Goal: Task Accomplishment & Management: Use online tool/utility

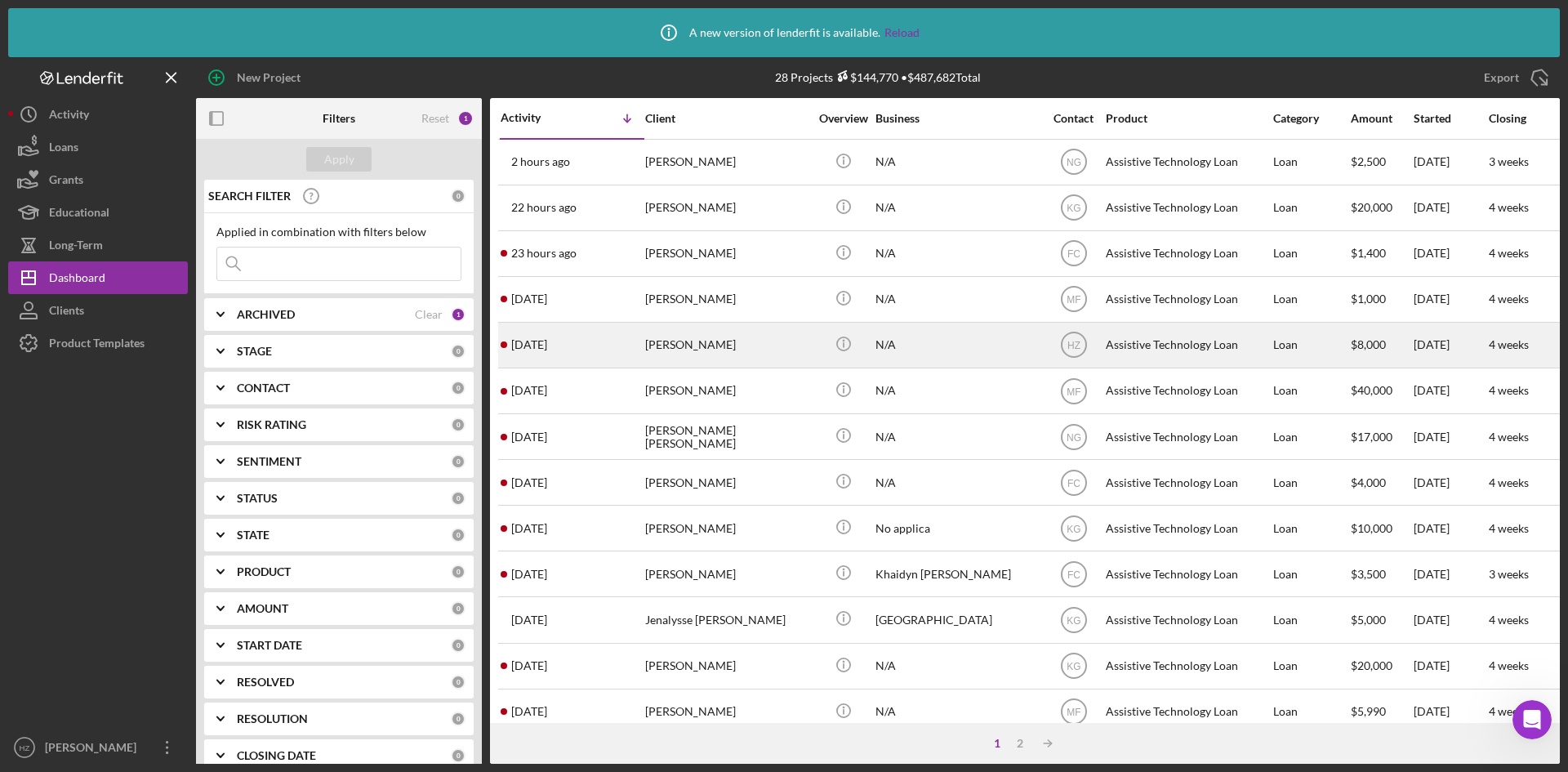
click at [704, 355] on div "[PERSON_NAME]" at bounding box center [726, 346] width 163 height 43
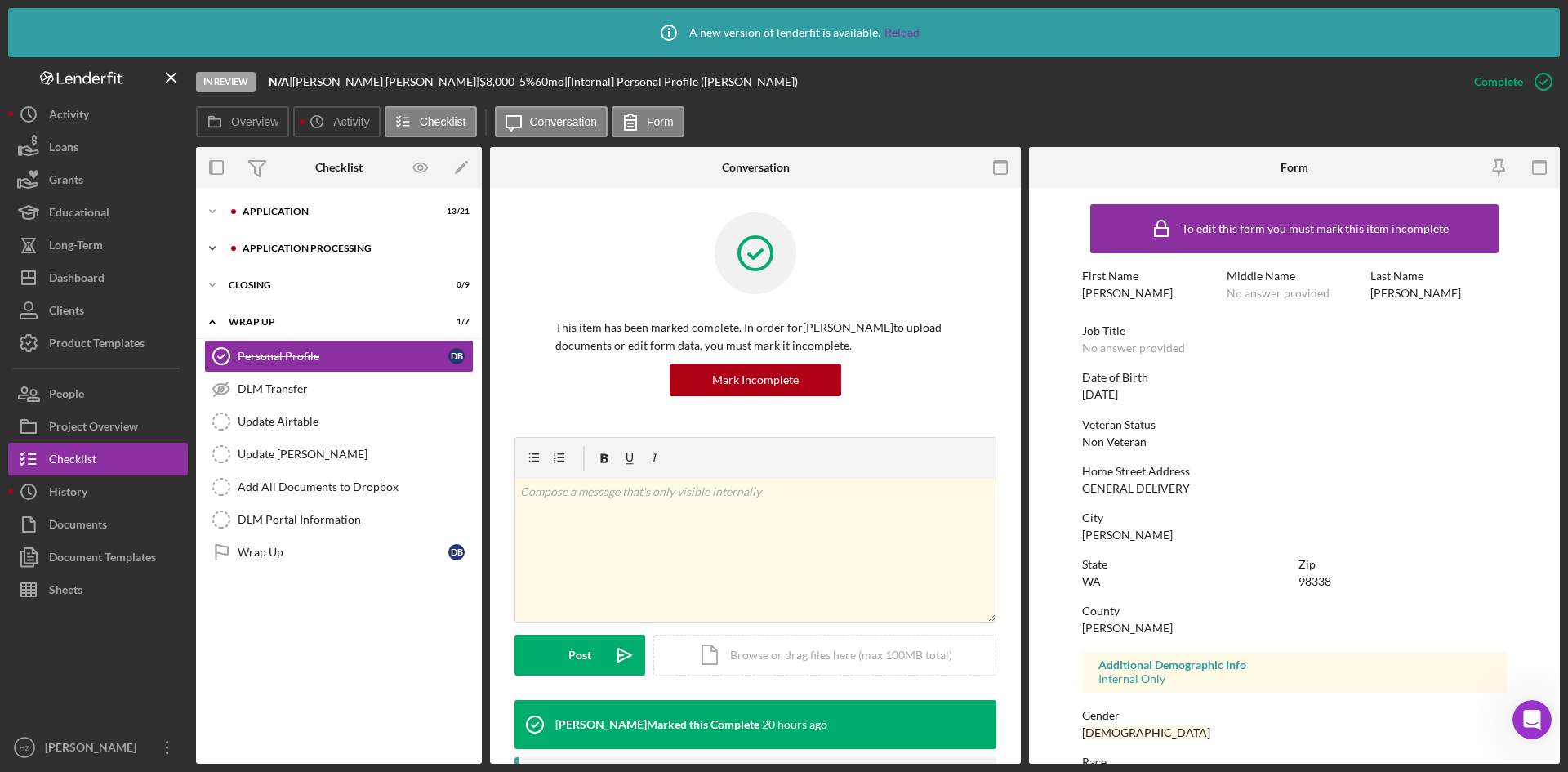
click at [212, 249] on icon "Icon/Expander" at bounding box center [212, 248] width 33 height 33
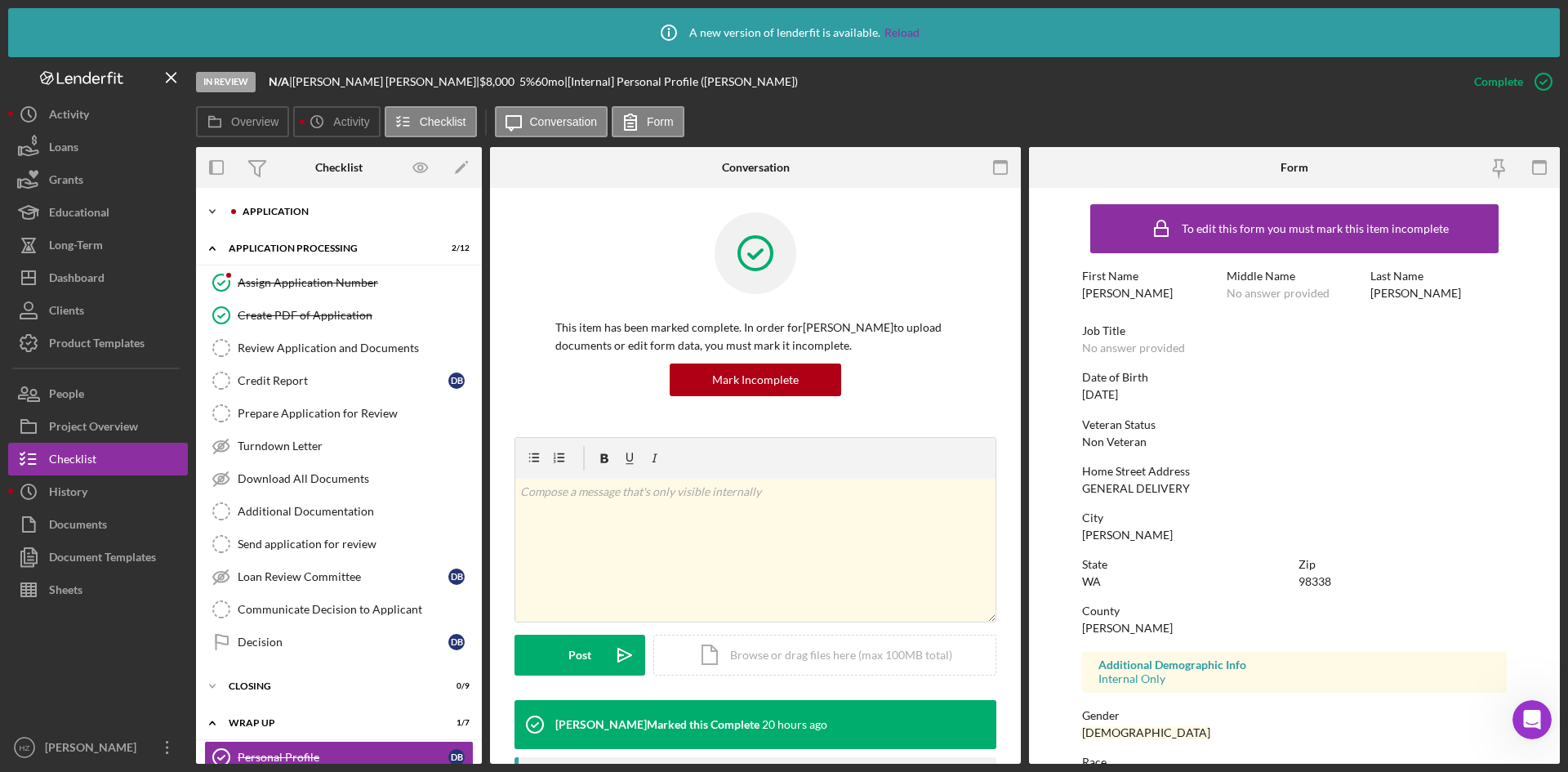
click at [207, 201] on icon "Icon/Expander" at bounding box center [212, 211] width 33 height 33
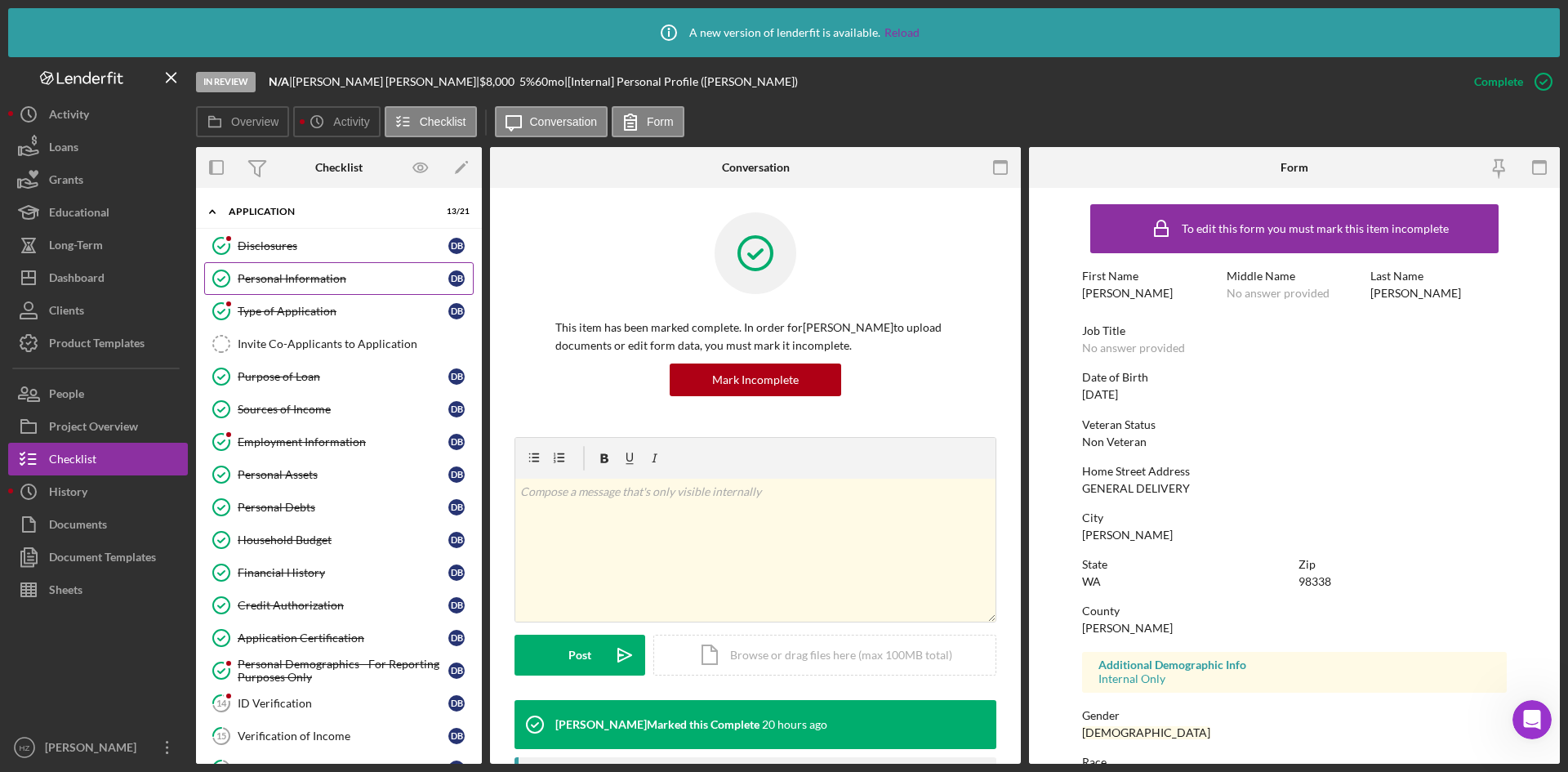
click at [305, 278] on div "Personal Information" at bounding box center [342, 278] width 210 height 13
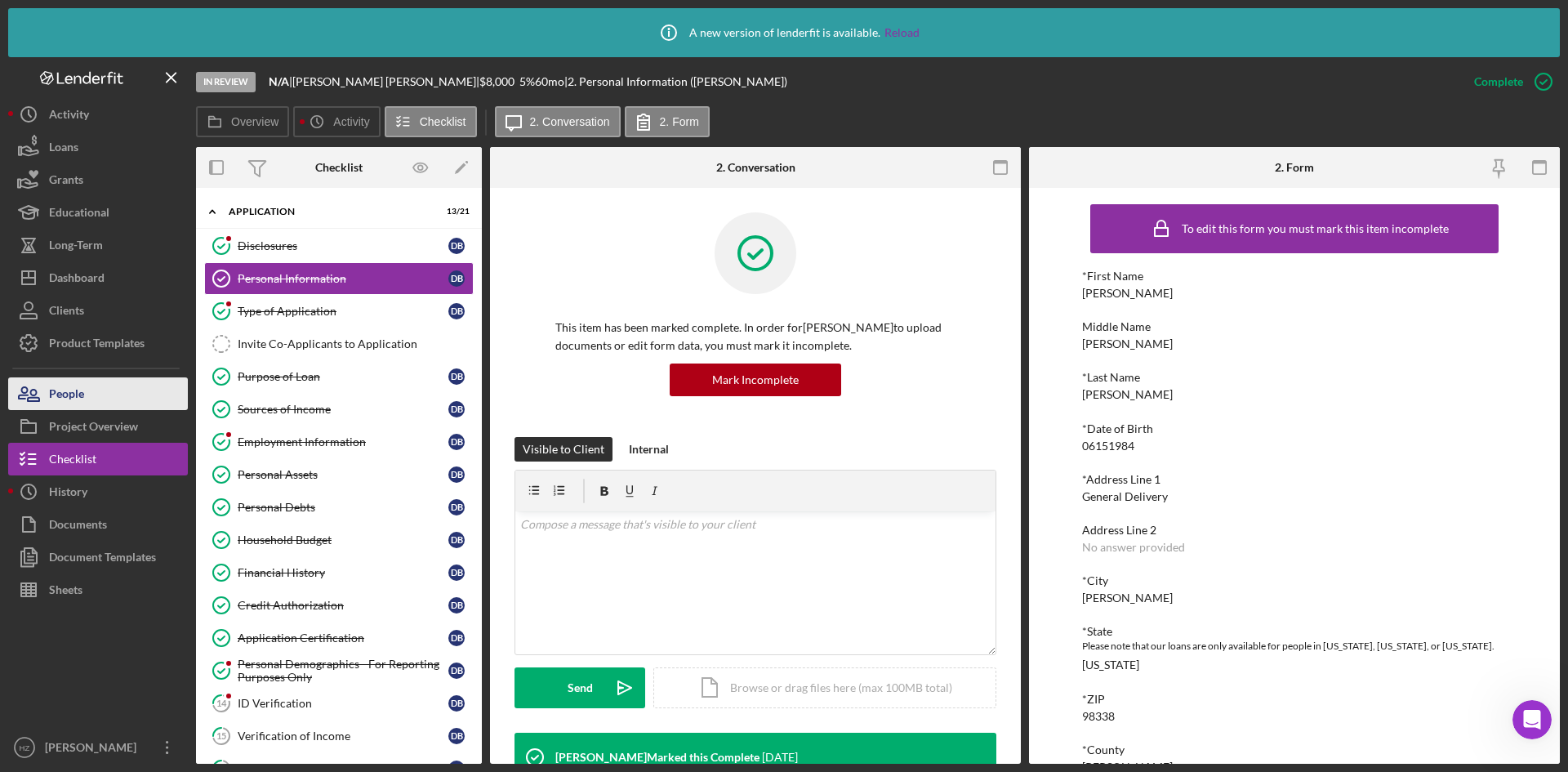
click at [66, 395] on div "People" at bounding box center [67, 395] width 36 height 37
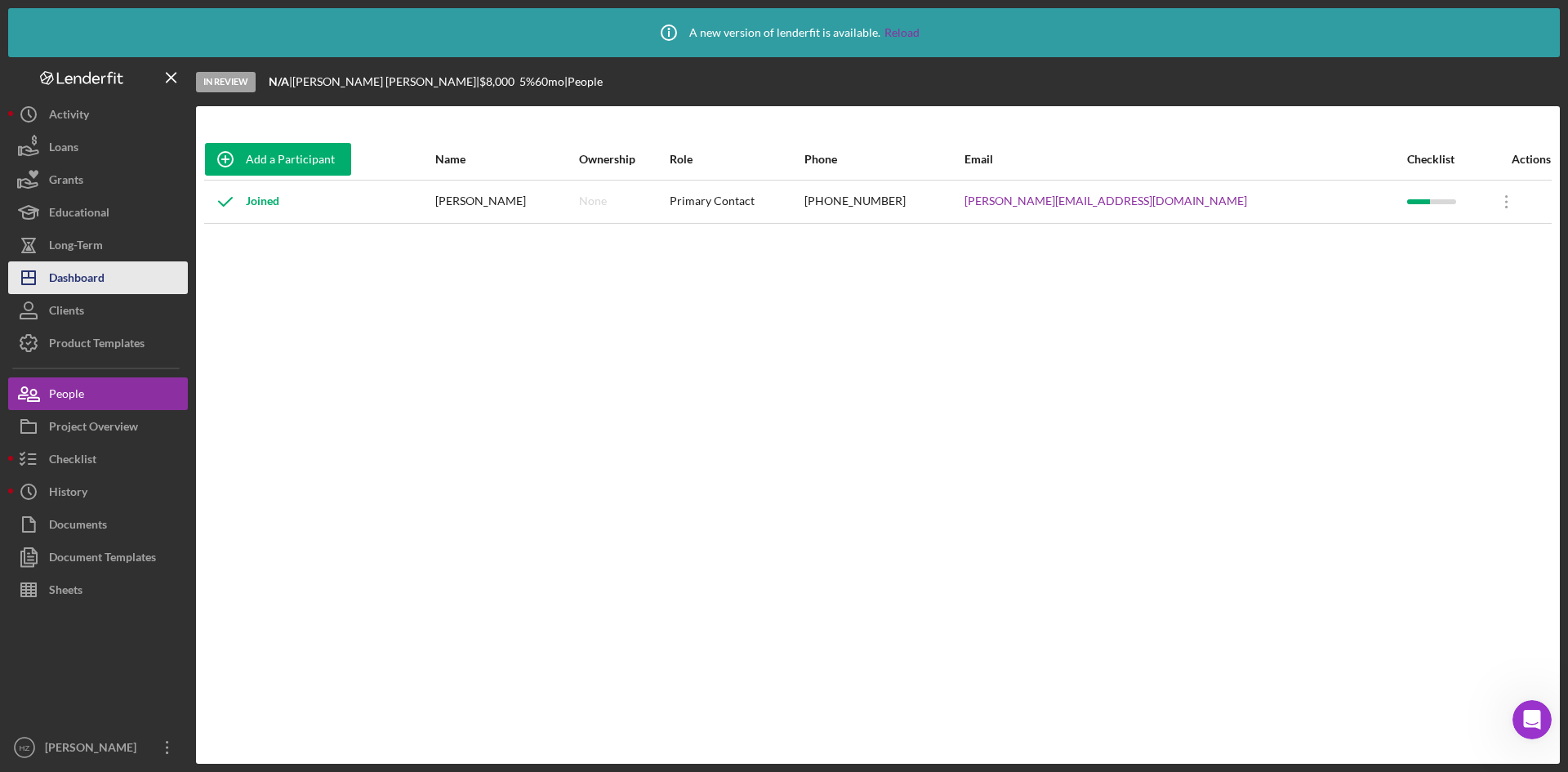
click at [60, 286] on div "Dashboard" at bounding box center [77, 279] width 55 height 37
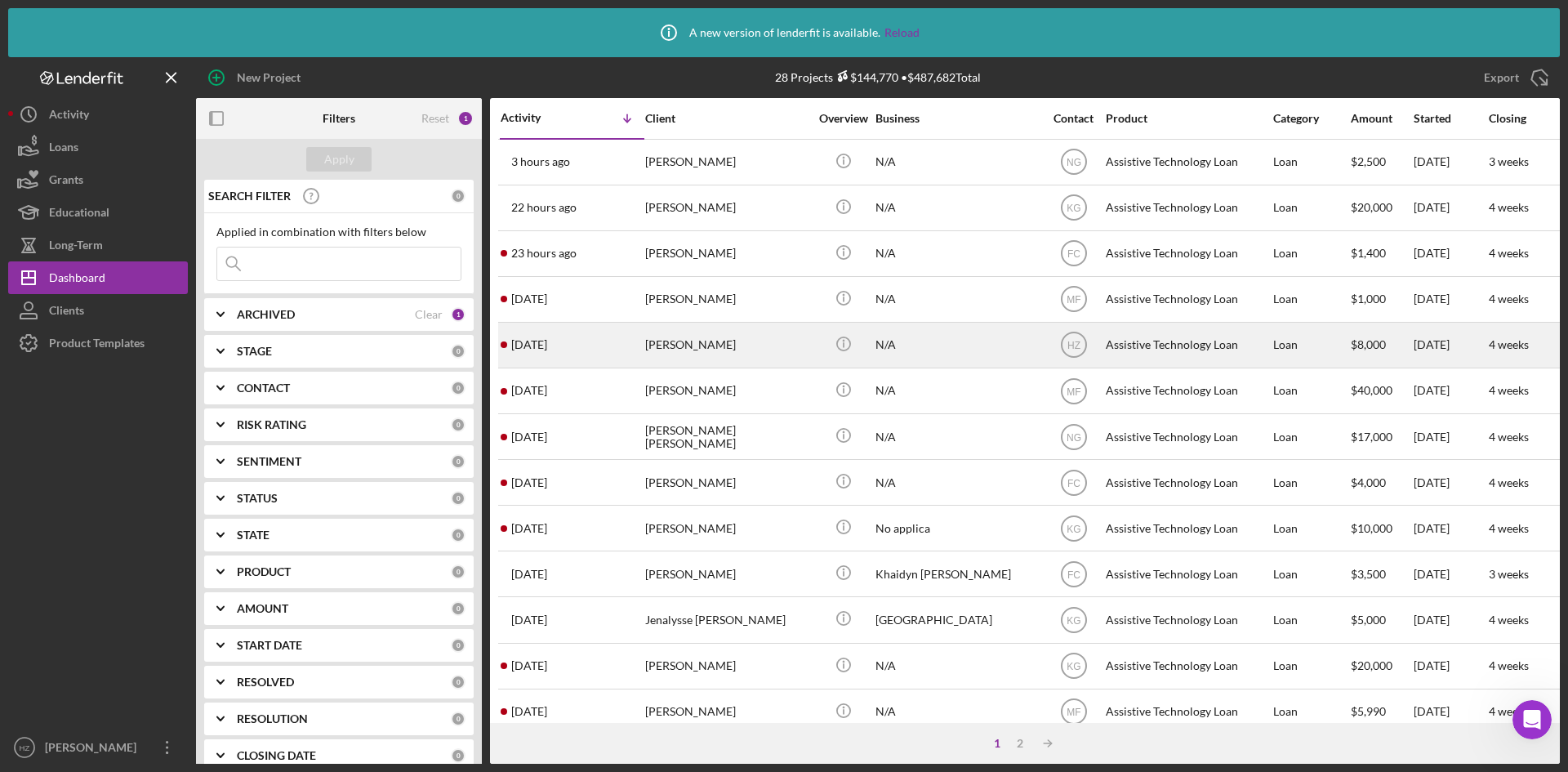
click at [706, 351] on div "[PERSON_NAME]" at bounding box center [726, 346] width 163 height 43
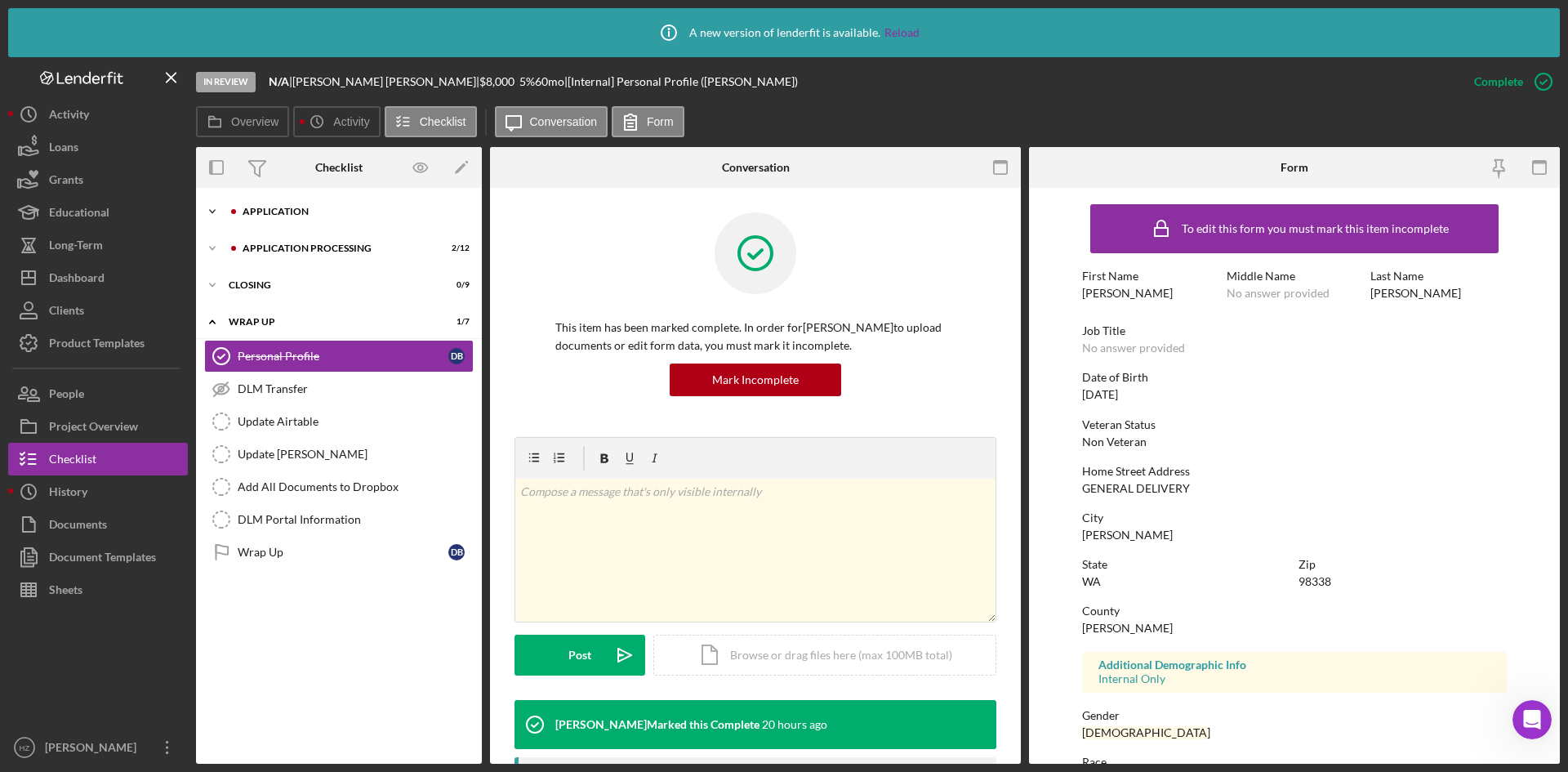
click at [204, 211] on icon "Icon/Expander" at bounding box center [212, 211] width 33 height 33
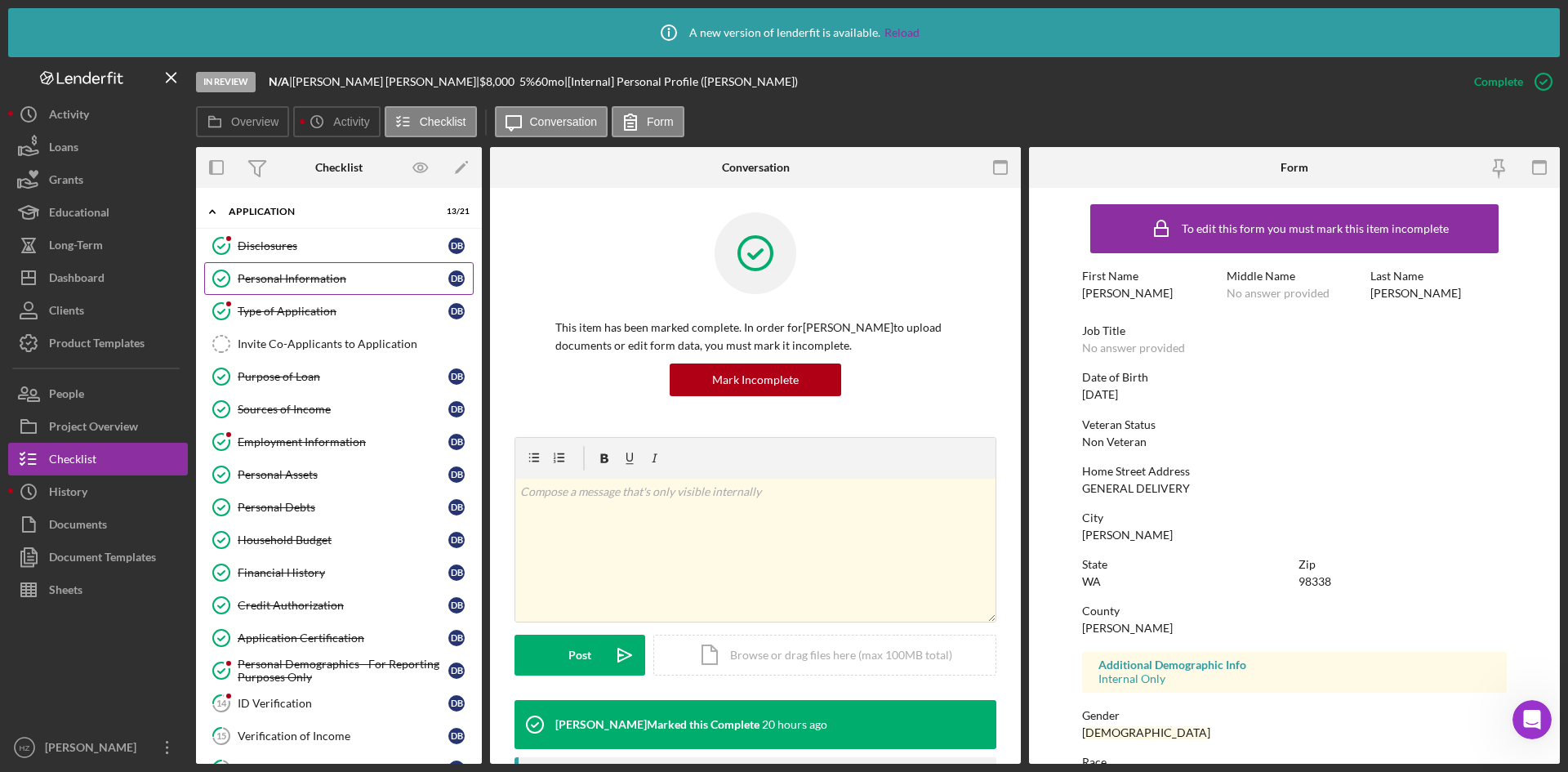
click at [299, 279] on div "Personal Information" at bounding box center [342, 278] width 210 height 13
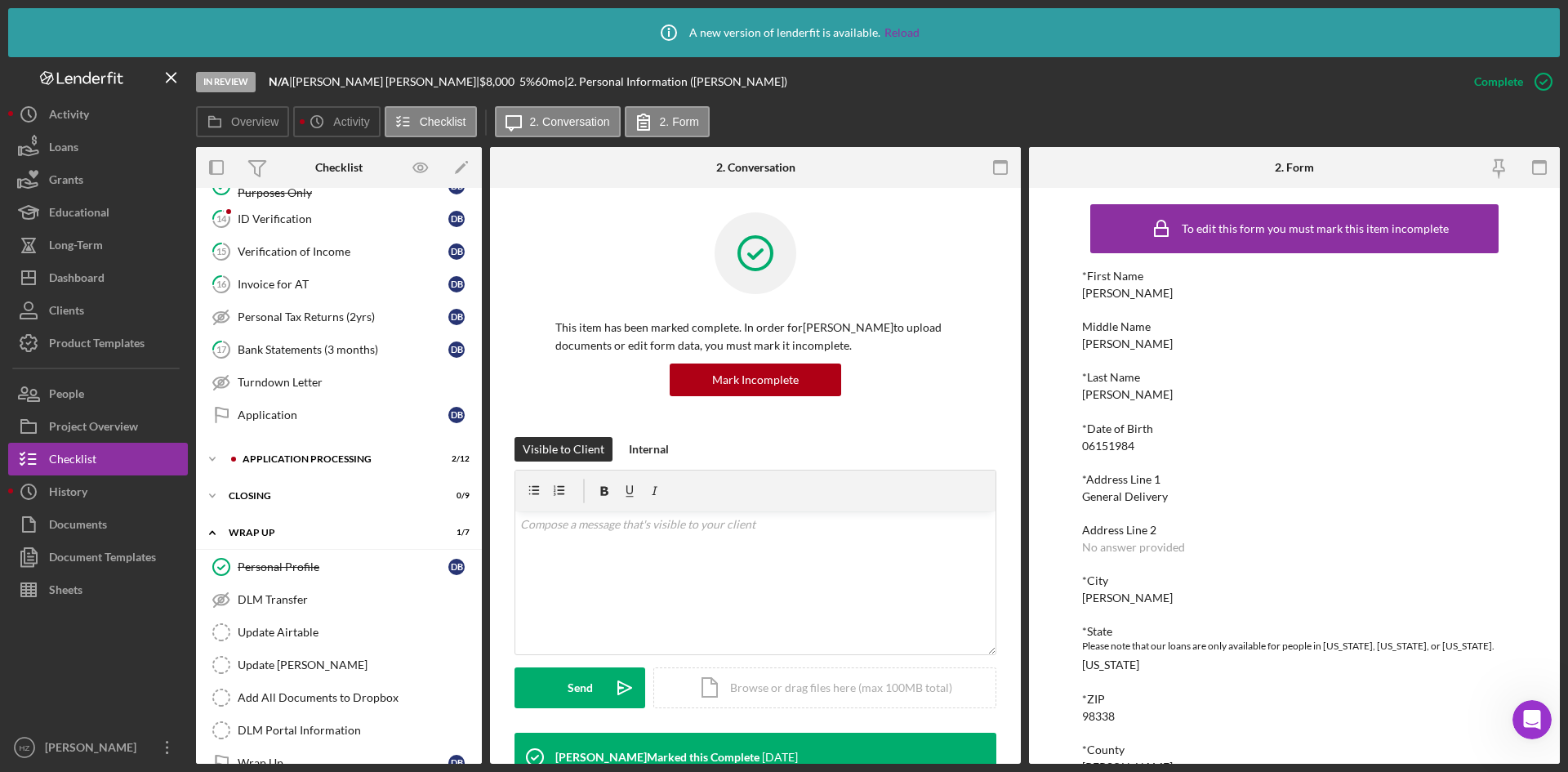
scroll to position [516, 0]
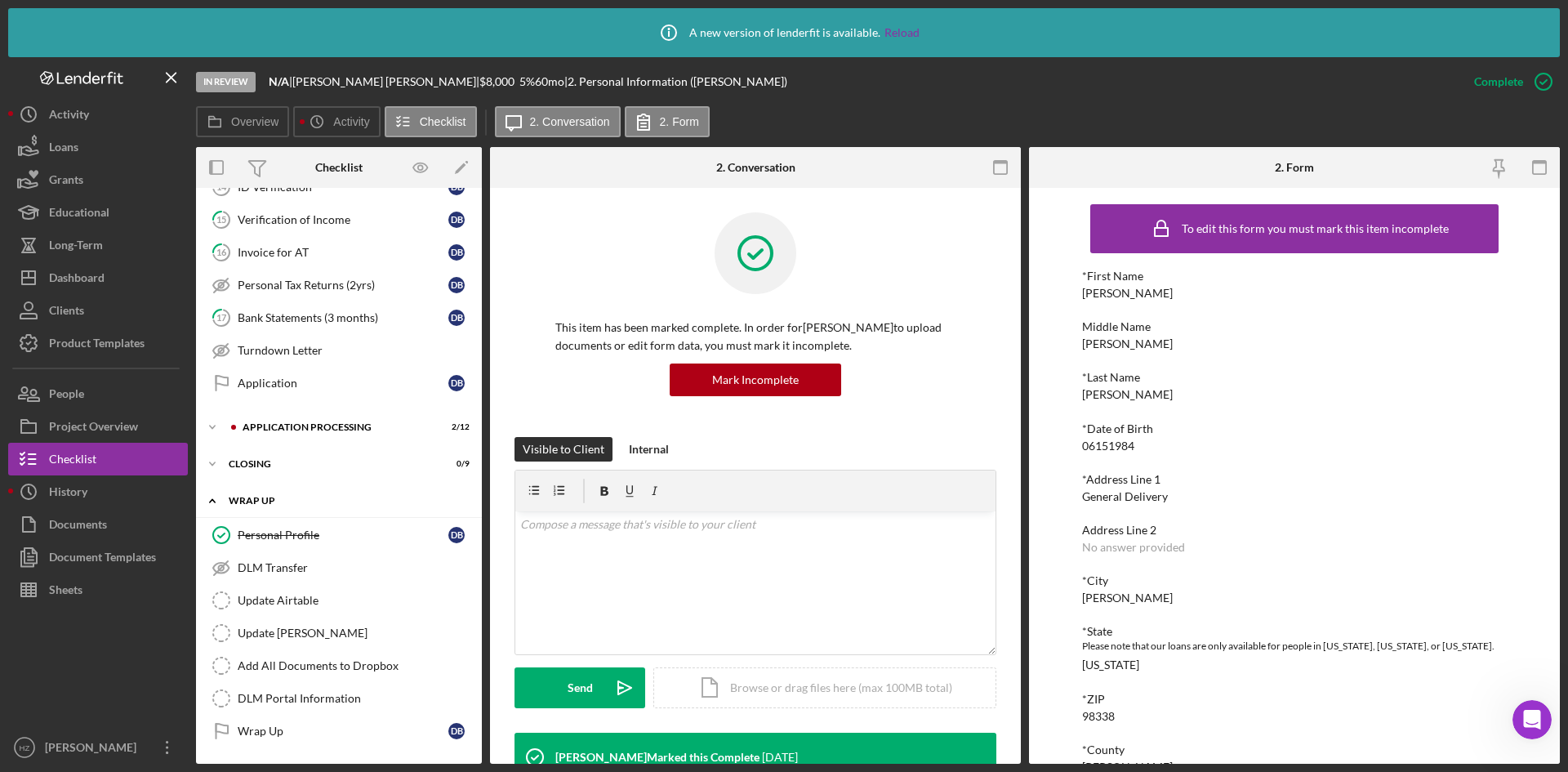
click at [214, 504] on icon "Icon/Expander" at bounding box center [212, 501] width 33 height 33
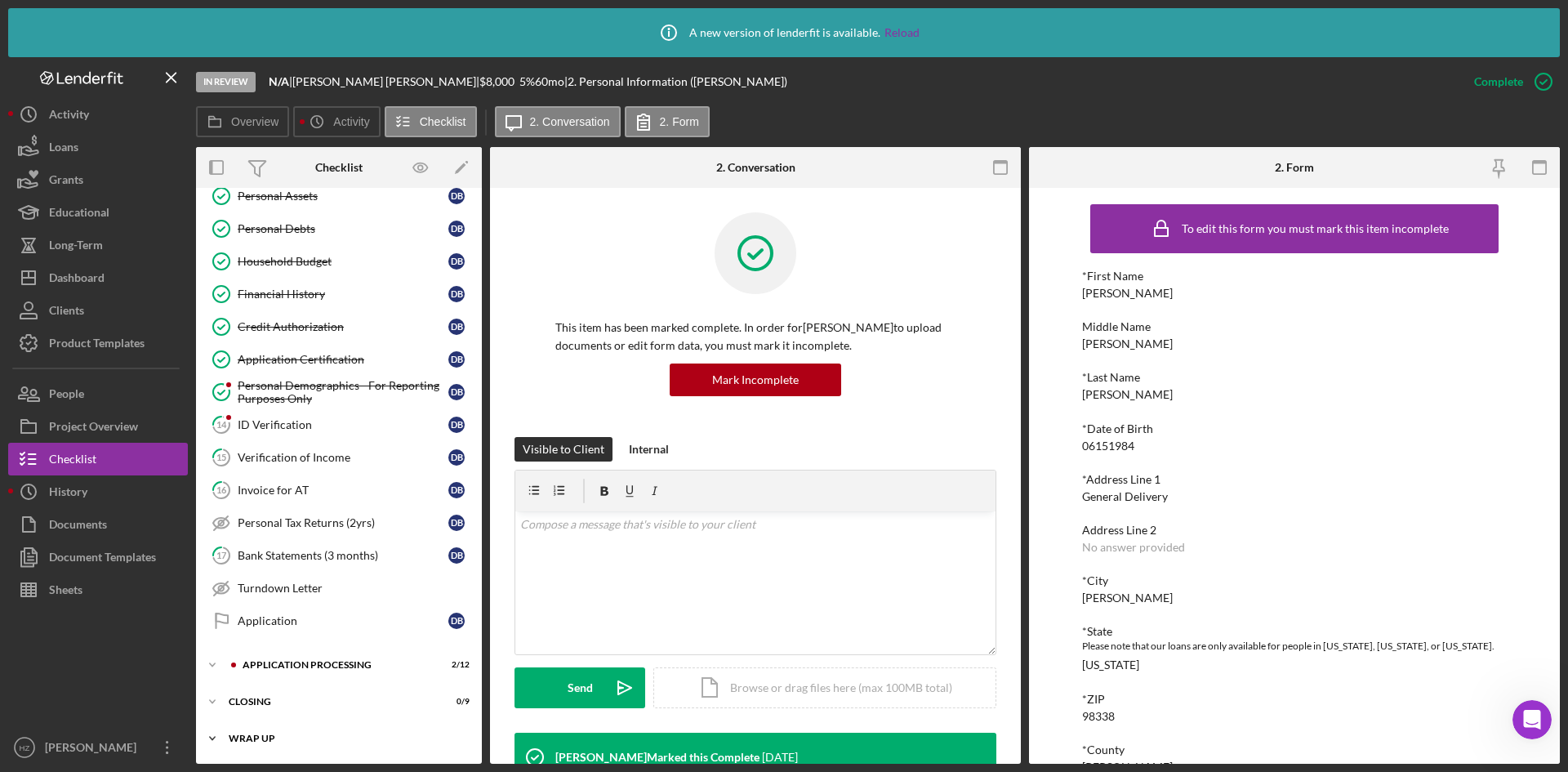
scroll to position [278, 0]
click at [206, 735] on icon "Icon/Expander" at bounding box center [212, 737] width 33 height 33
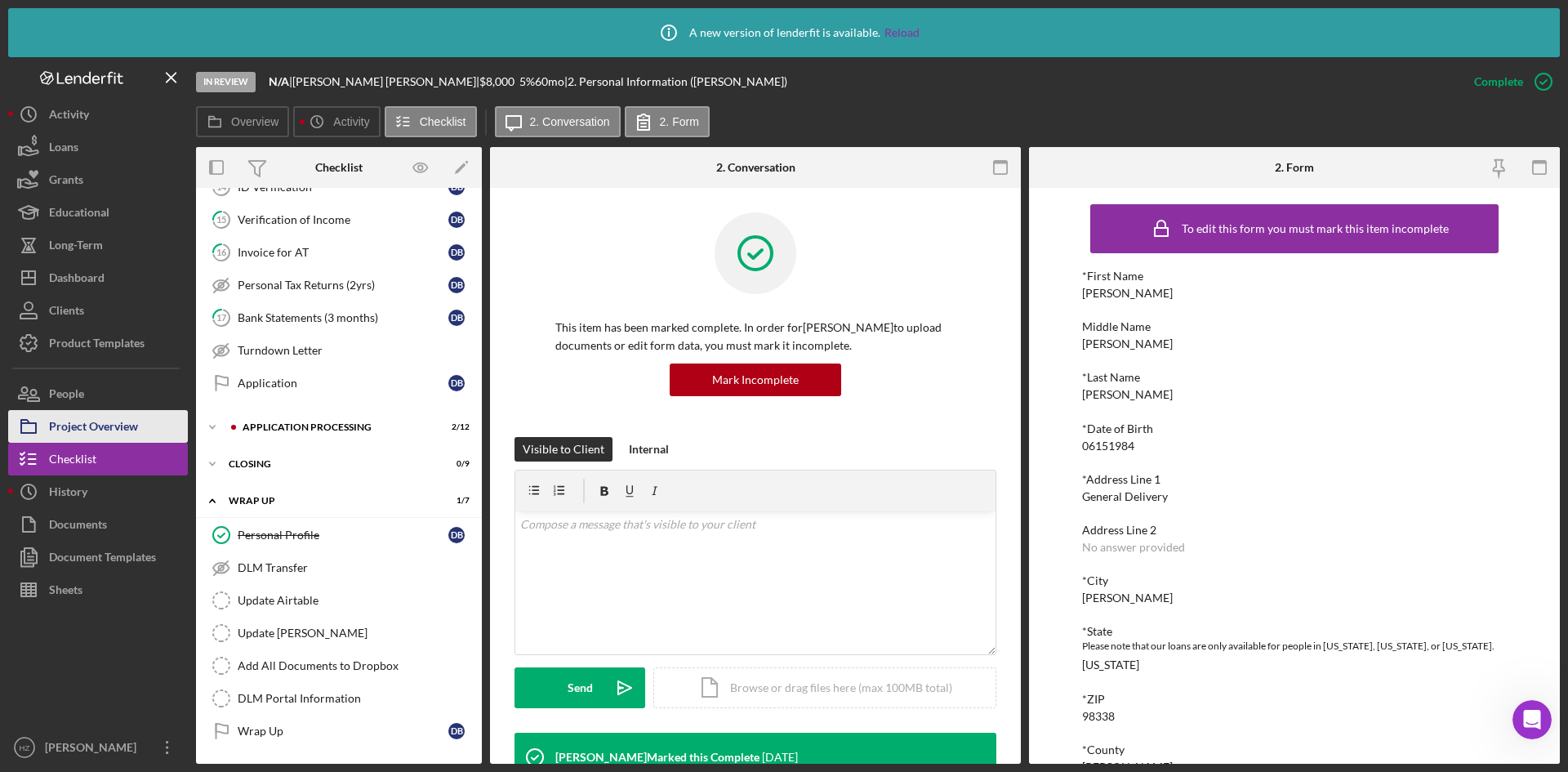
click at [91, 427] on div "Project Overview" at bounding box center [94, 427] width 89 height 37
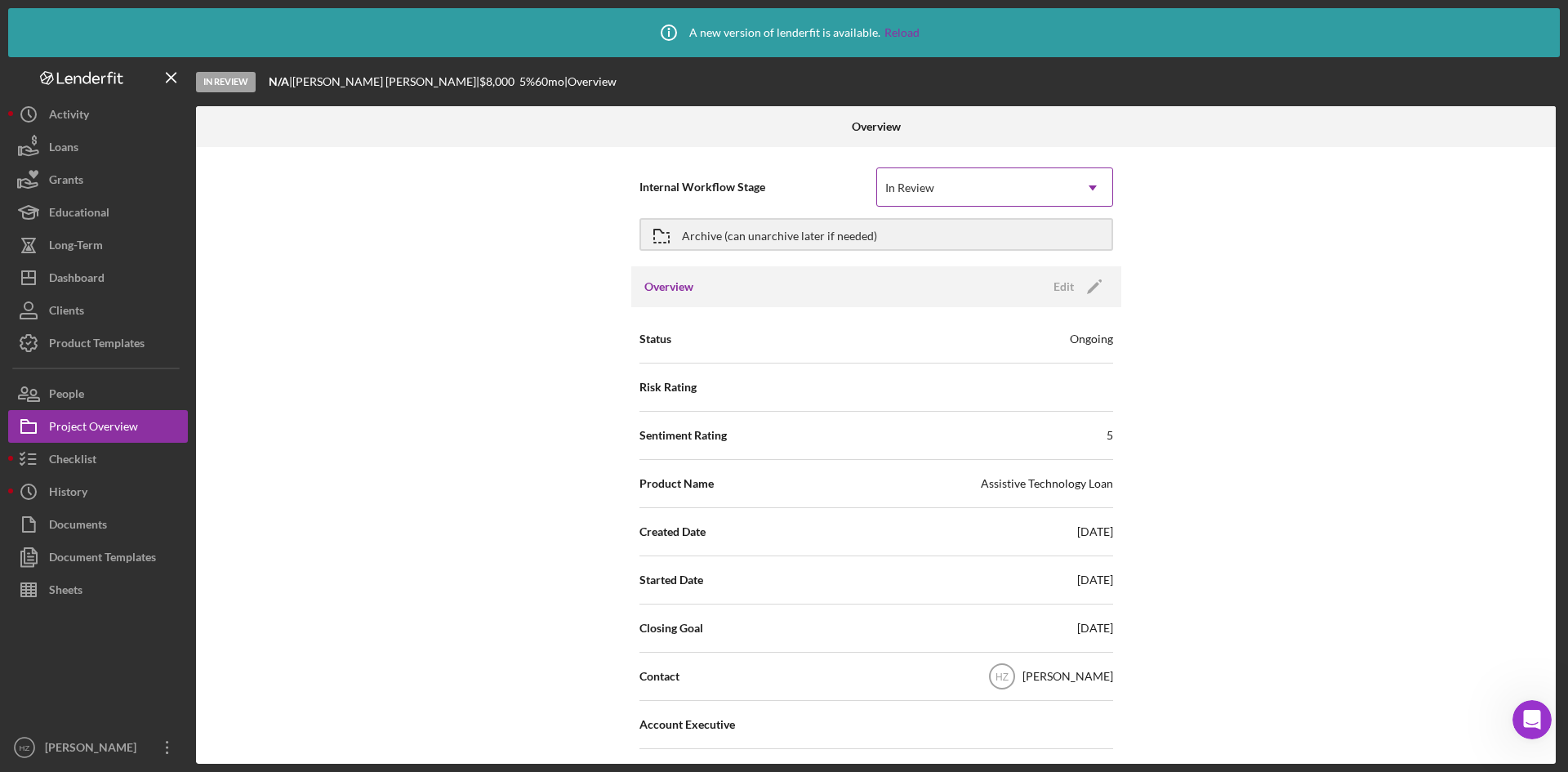
click at [1100, 192] on icon "Icon/Dropdown Arrow" at bounding box center [1092, 188] width 39 height 39
click at [1094, 198] on icon "Icon/Dropdown Arrow" at bounding box center [1092, 188] width 39 height 39
click at [1242, 266] on div "Internal Workflow Stage In Review Icon/Dropdown Arrow Archive (can unarchive la…" at bounding box center [876, 455] width 1360 height 617
click at [1088, 188] on use at bounding box center [1092, 188] width 8 height 5
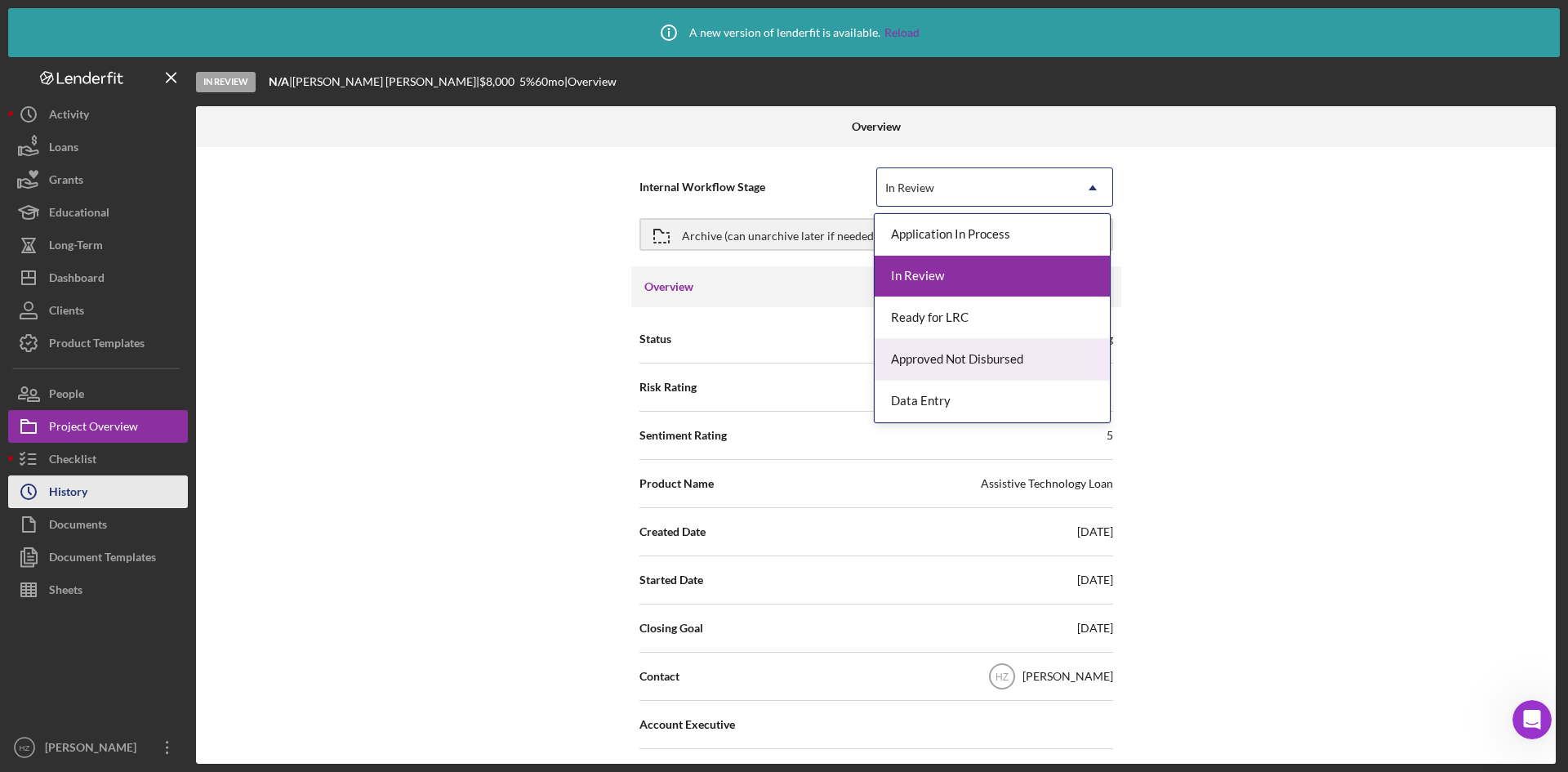
click at [54, 498] on div "History" at bounding box center [68, 494] width 38 height 37
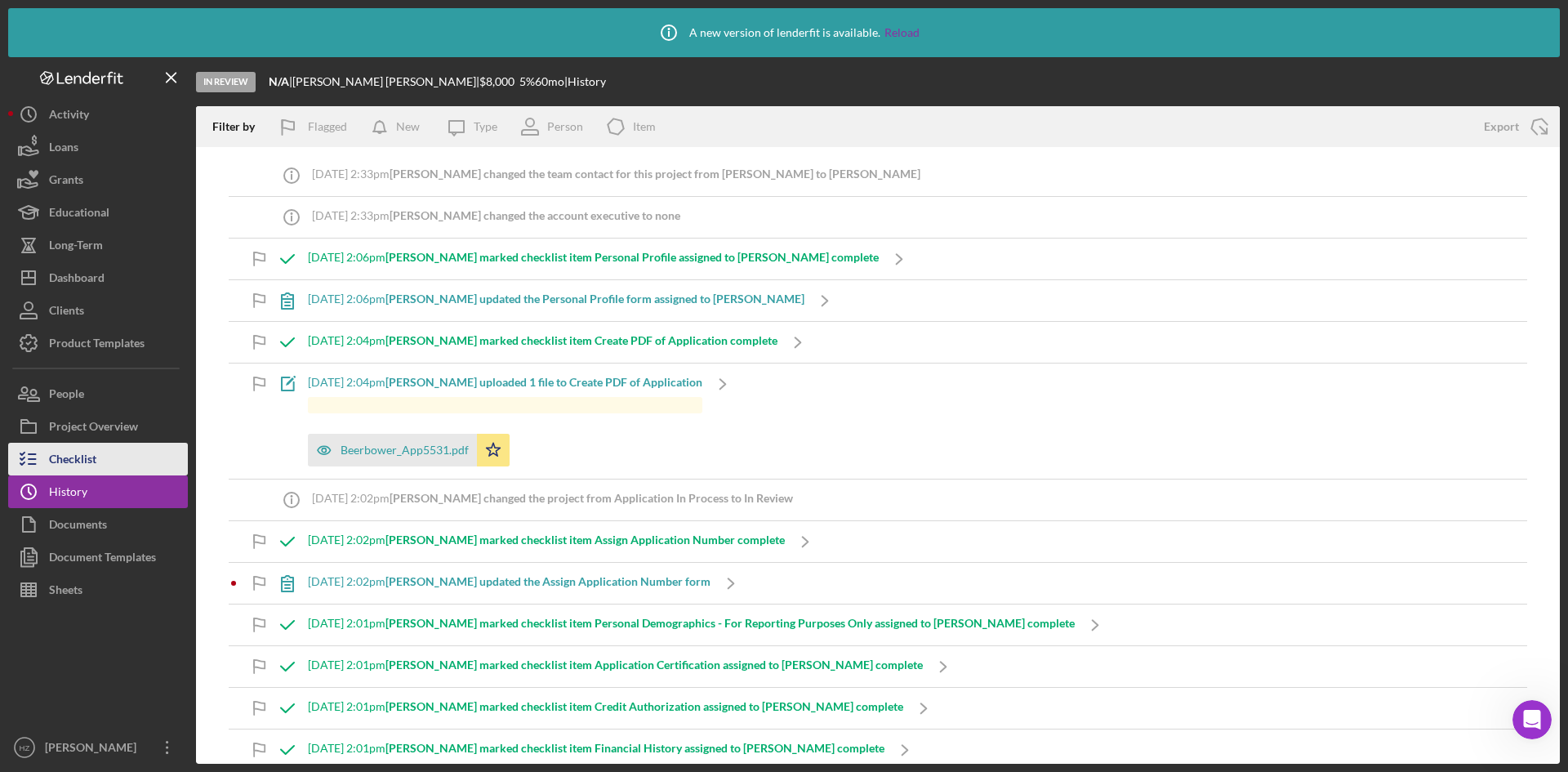
click at [59, 464] on div "Checklist" at bounding box center [73, 460] width 47 height 37
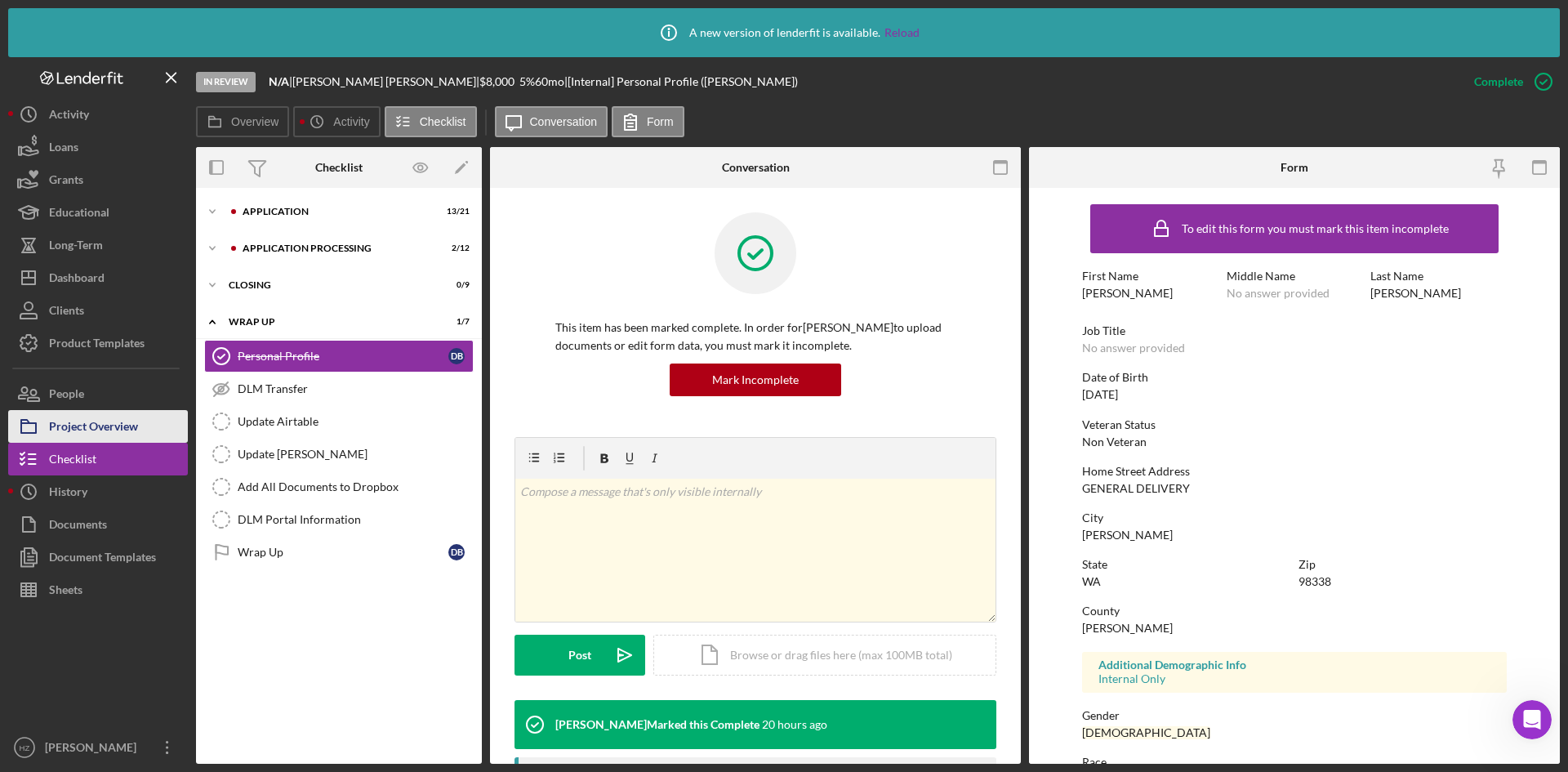
click at [87, 428] on div "Project Overview" at bounding box center [94, 427] width 89 height 37
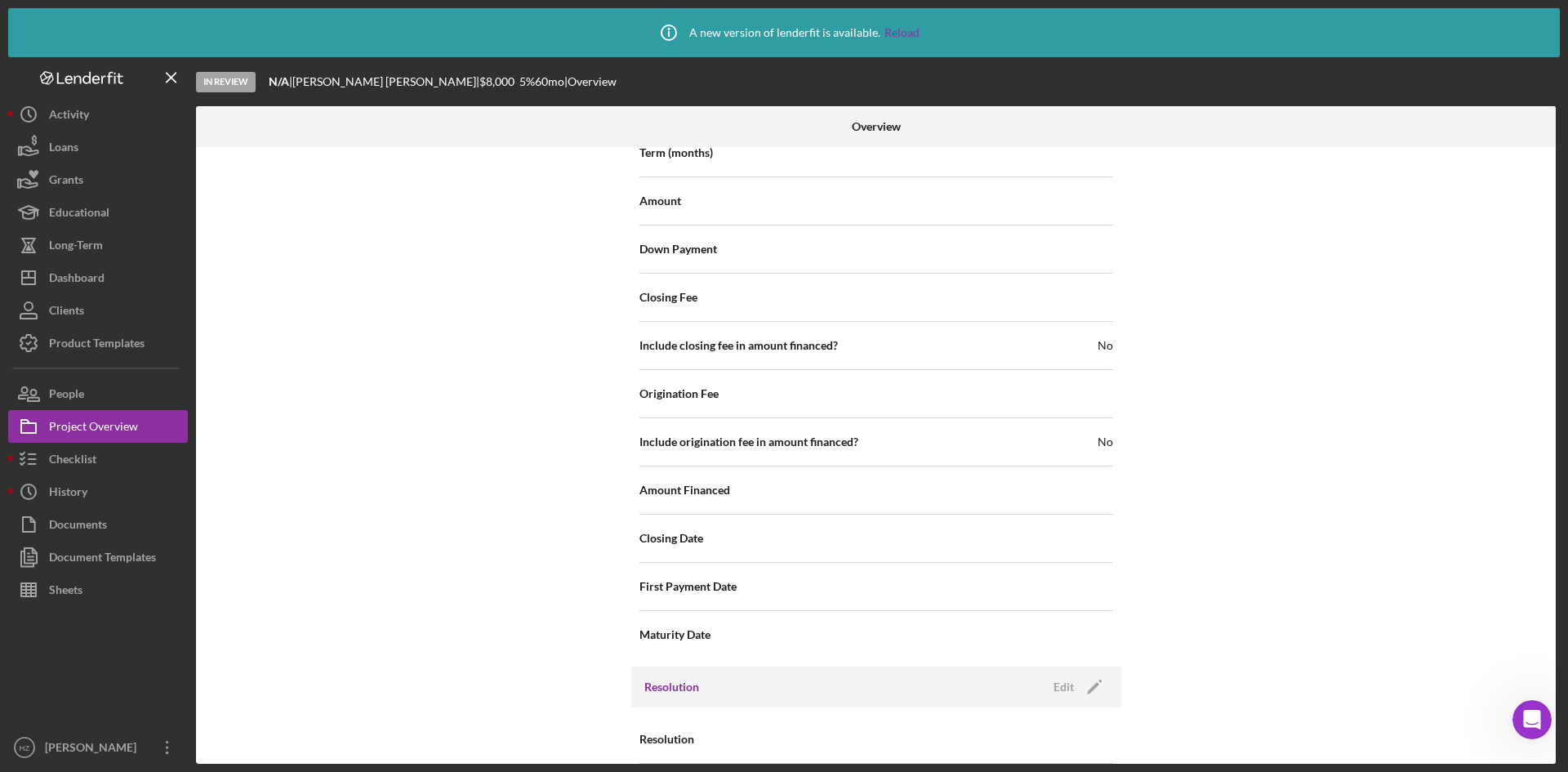
scroll to position [1779, 0]
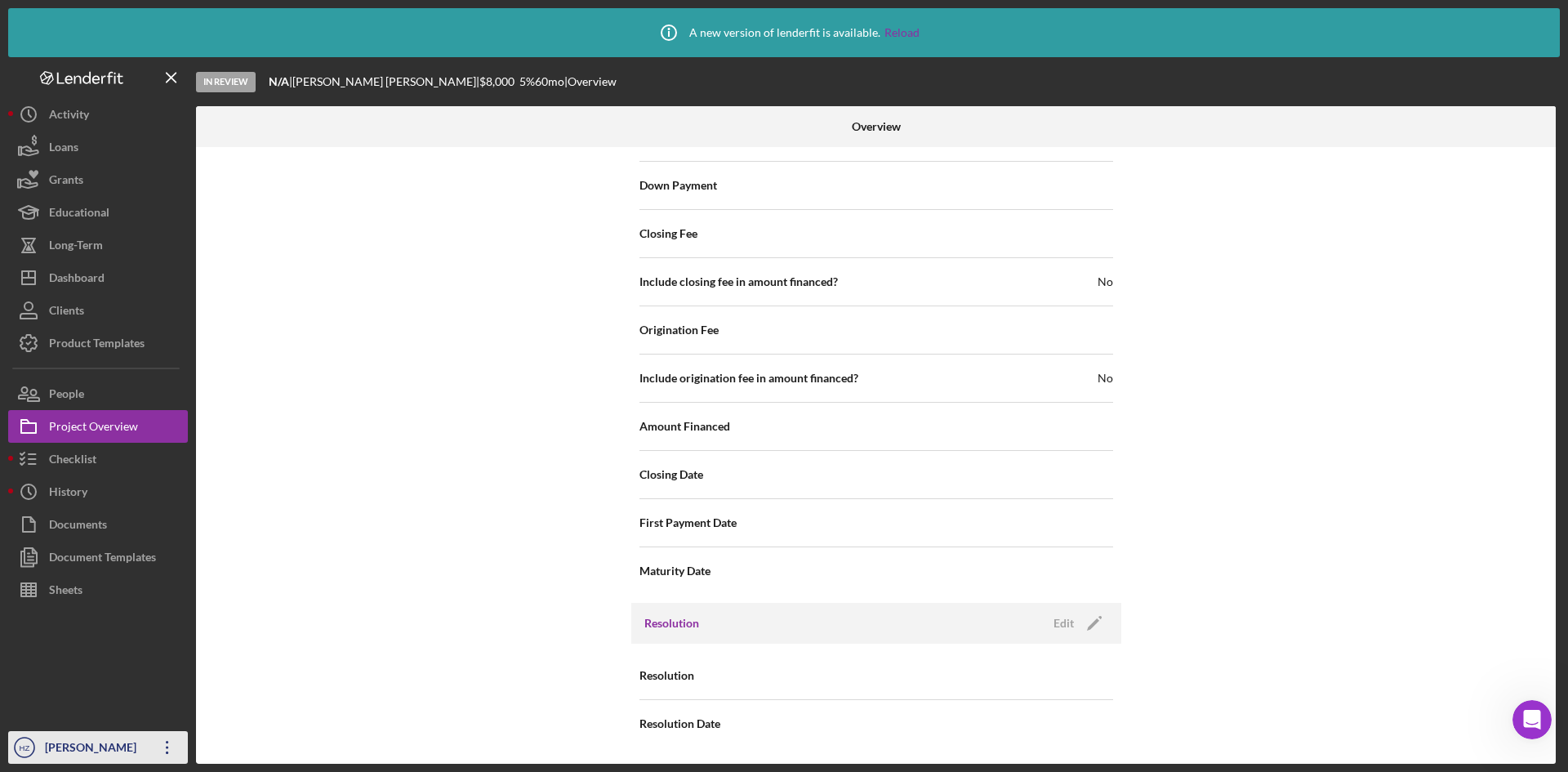
click at [167, 753] on icon "button" at bounding box center [167, 747] width 2 height 13
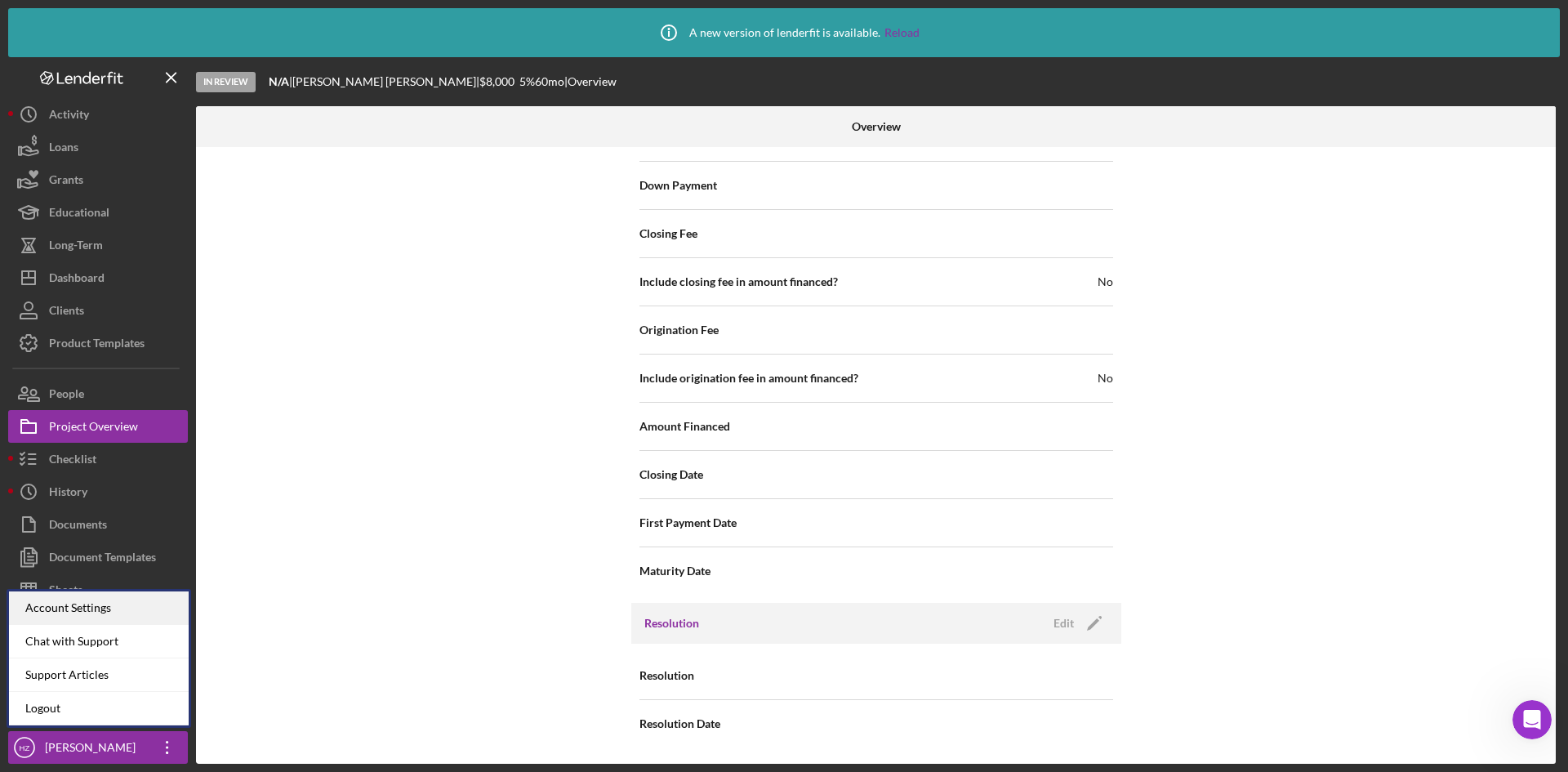
click at [95, 603] on div "Account Settings" at bounding box center [99, 608] width 180 height 34
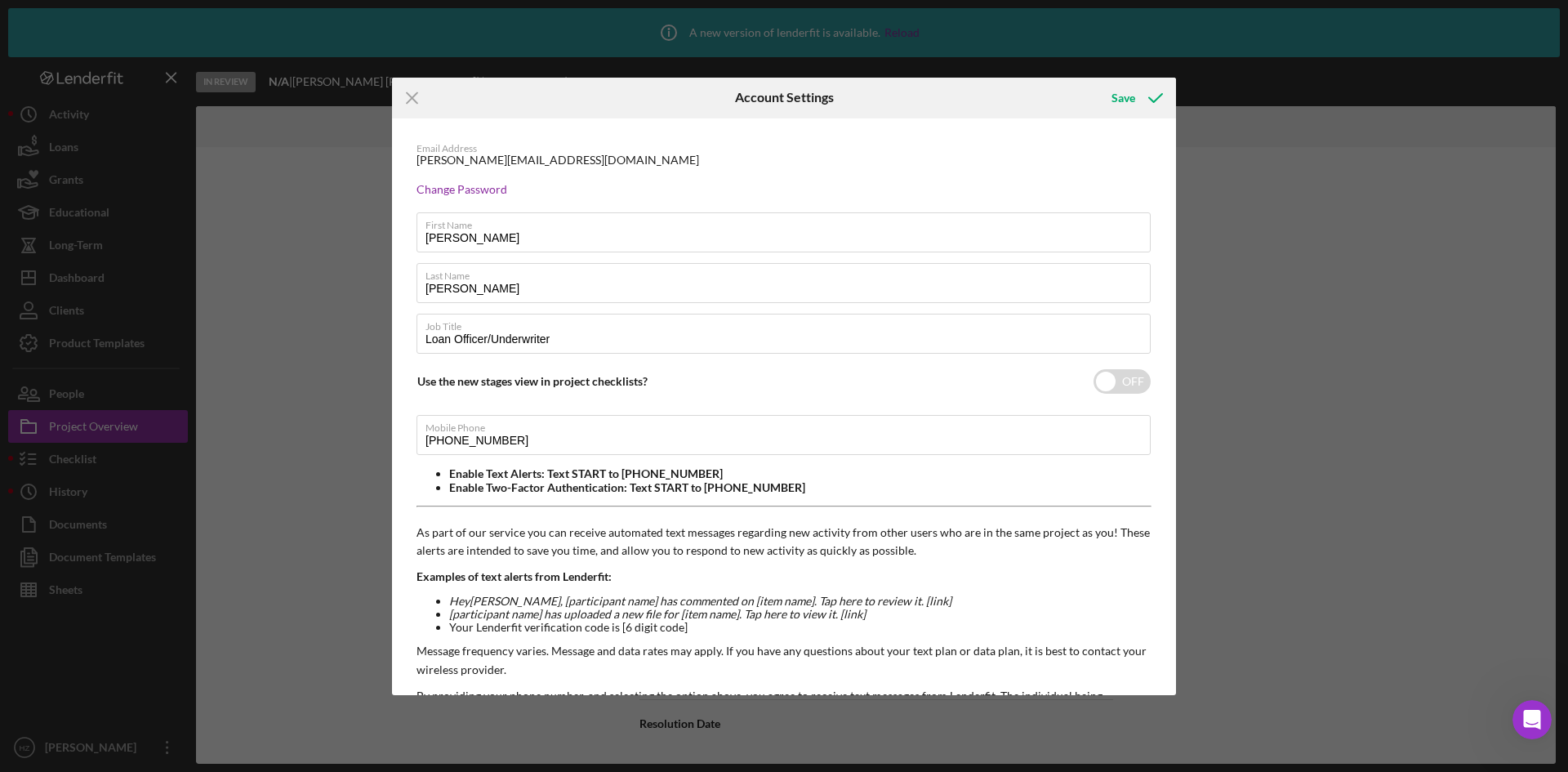
click at [1346, 250] on div "Icon/Menu Close Account Settings Save Email Address [EMAIL_ADDRESS][DOMAIN_NAME…" at bounding box center [784, 386] width 1568 height 772
click at [235, 402] on div "Icon/Menu Close Account Settings Save Email Address [EMAIL_ADDRESS][DOMAIN_NAME…" at bounding box center [784, 386] width 1568 height 772
click at [409, 102] on line at bounding box center [411, 98] width 11 height 11
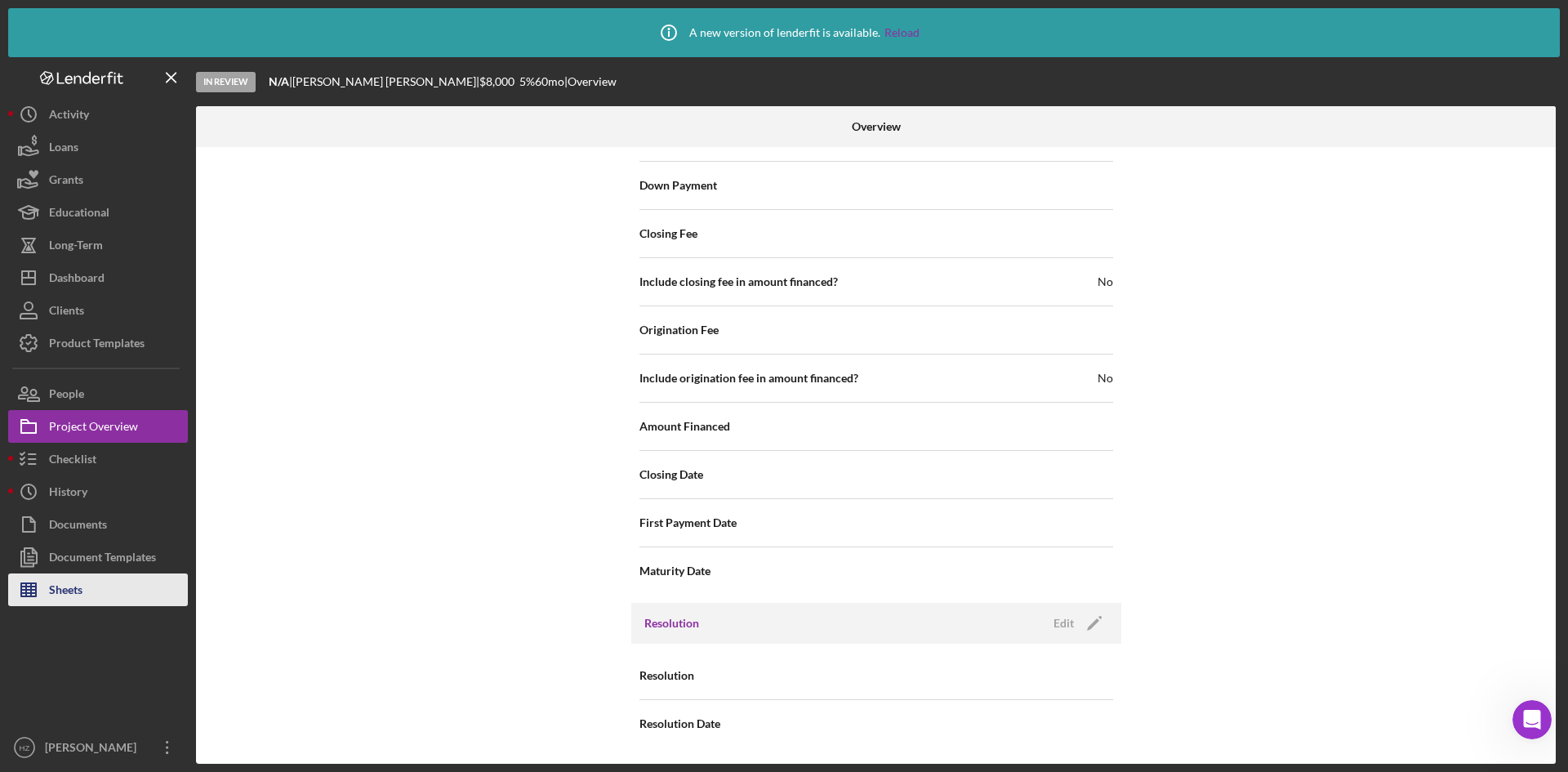
click at [58, 589] on div "Sheets" at bounding box center [66, 591] width 34 height 37
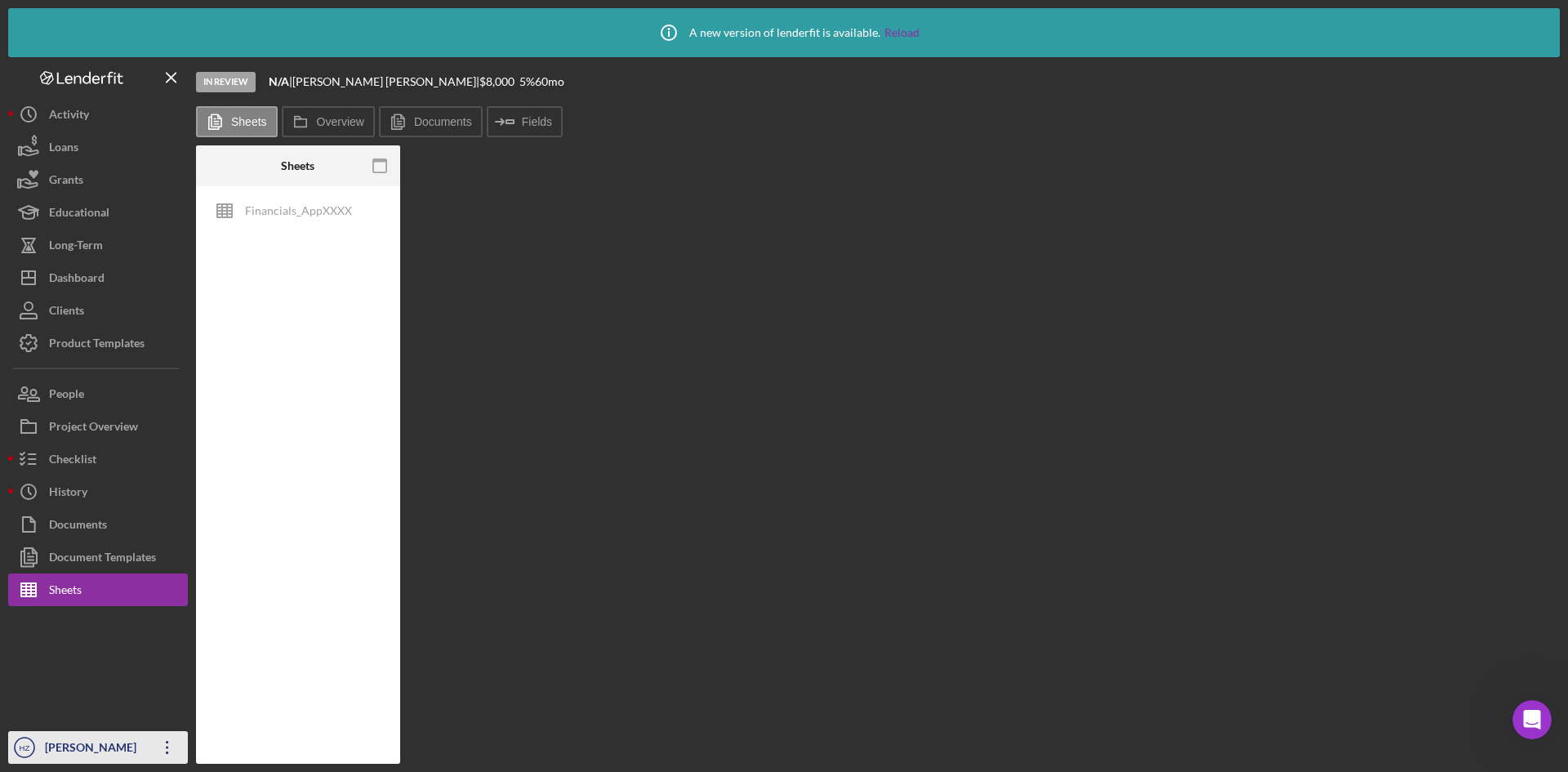
click at [166, 752] on icon "Icon/Overflow" at bounding box center [167, 746] width 40 height 40
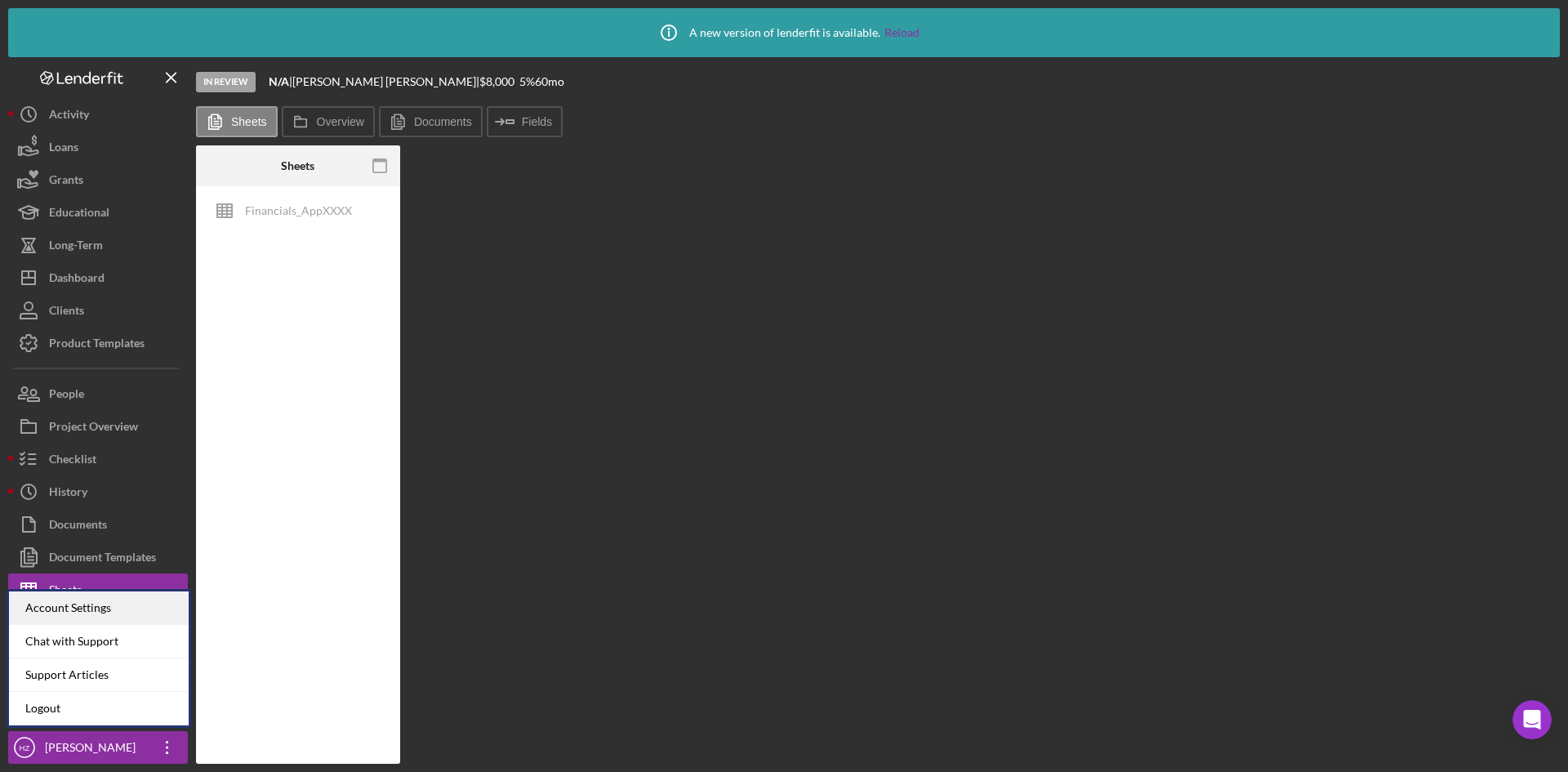
click at [81, 613] on div "Account Settings" at bounding box center [99, 608] width 180 height 34
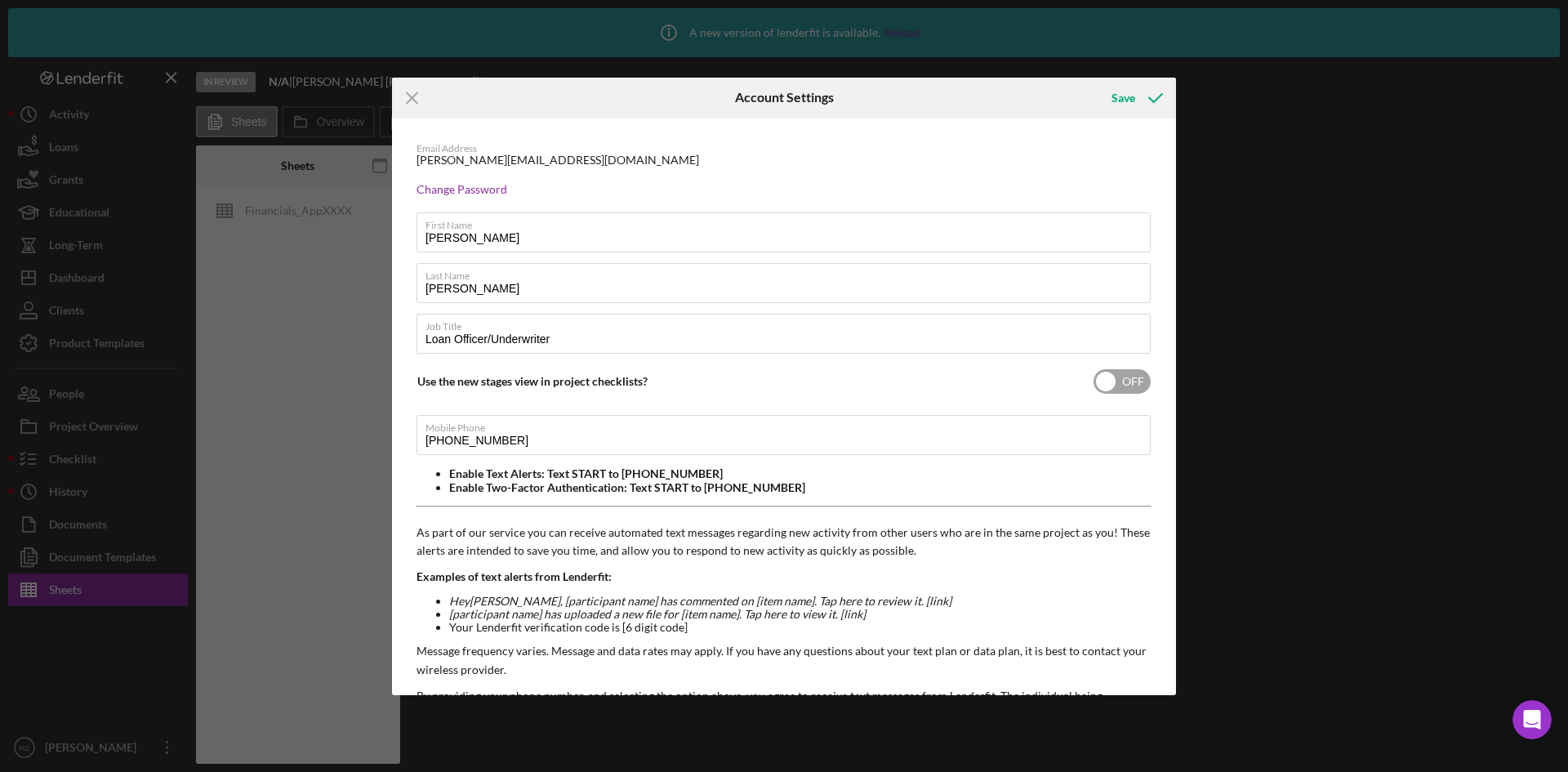
click at [1116, 375] on input "checkbox" at bounding box center [1122, 381] width 57 height 25
checkbox input "true"
click at [1119, 96] on div "Save" at bounding box center [1123, 98] width 24 height 33
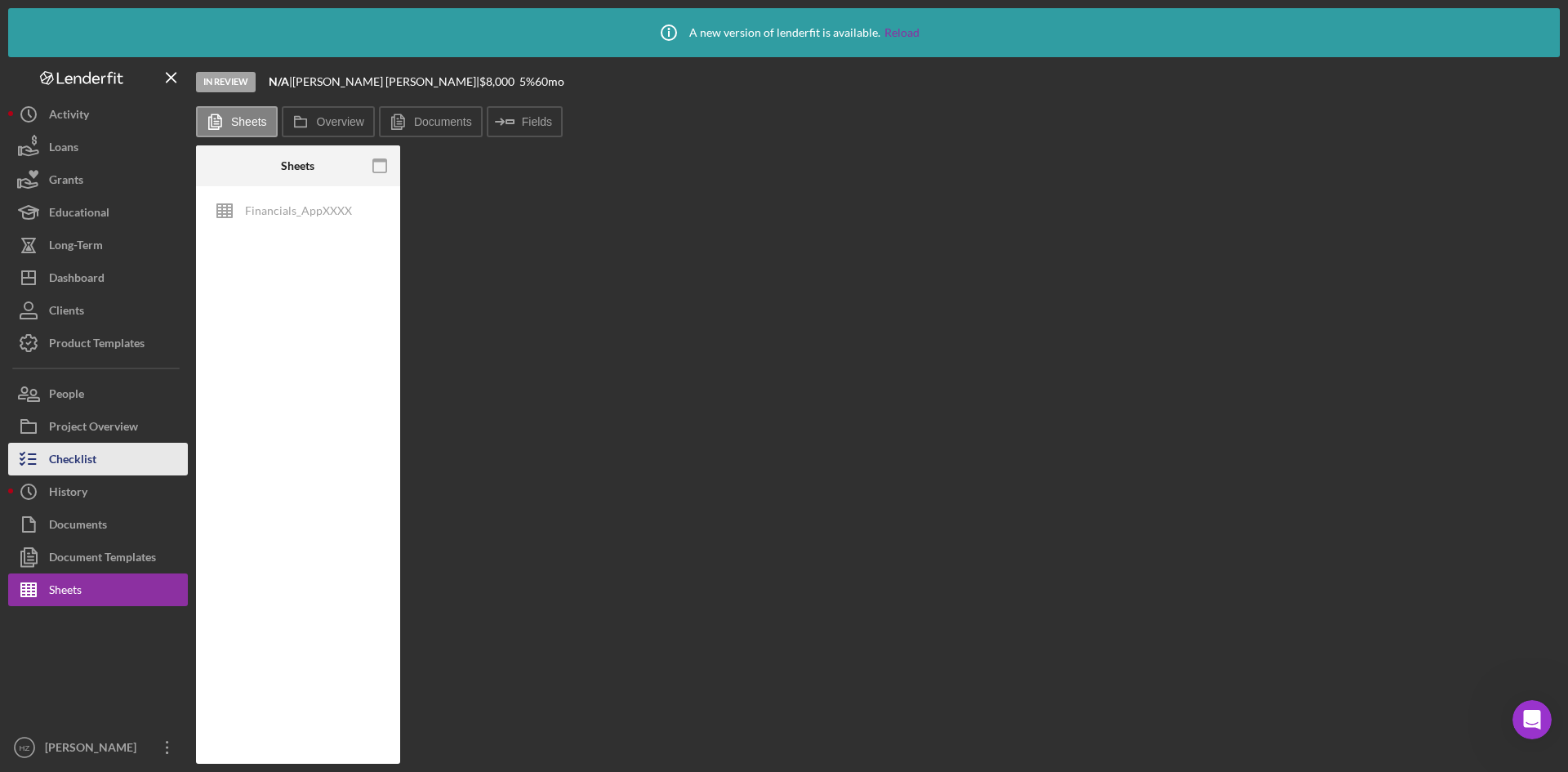
click at [54, 457] on div "Checklist" at bounding box center [73, 460] width 47 height 37
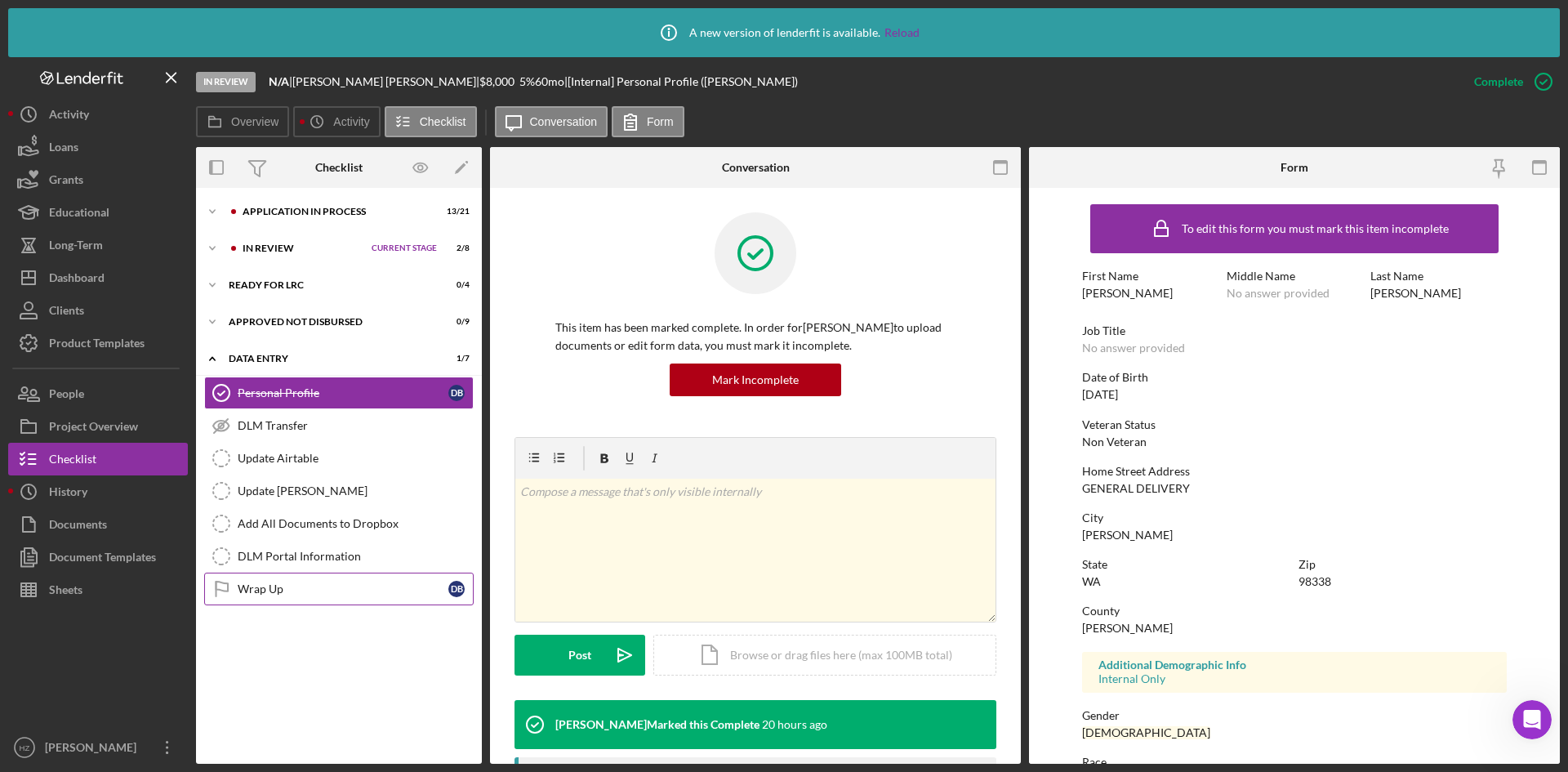
click at [277, 588] on div "Wrap Up" at bounding box center [342, 588] width 210 height 13
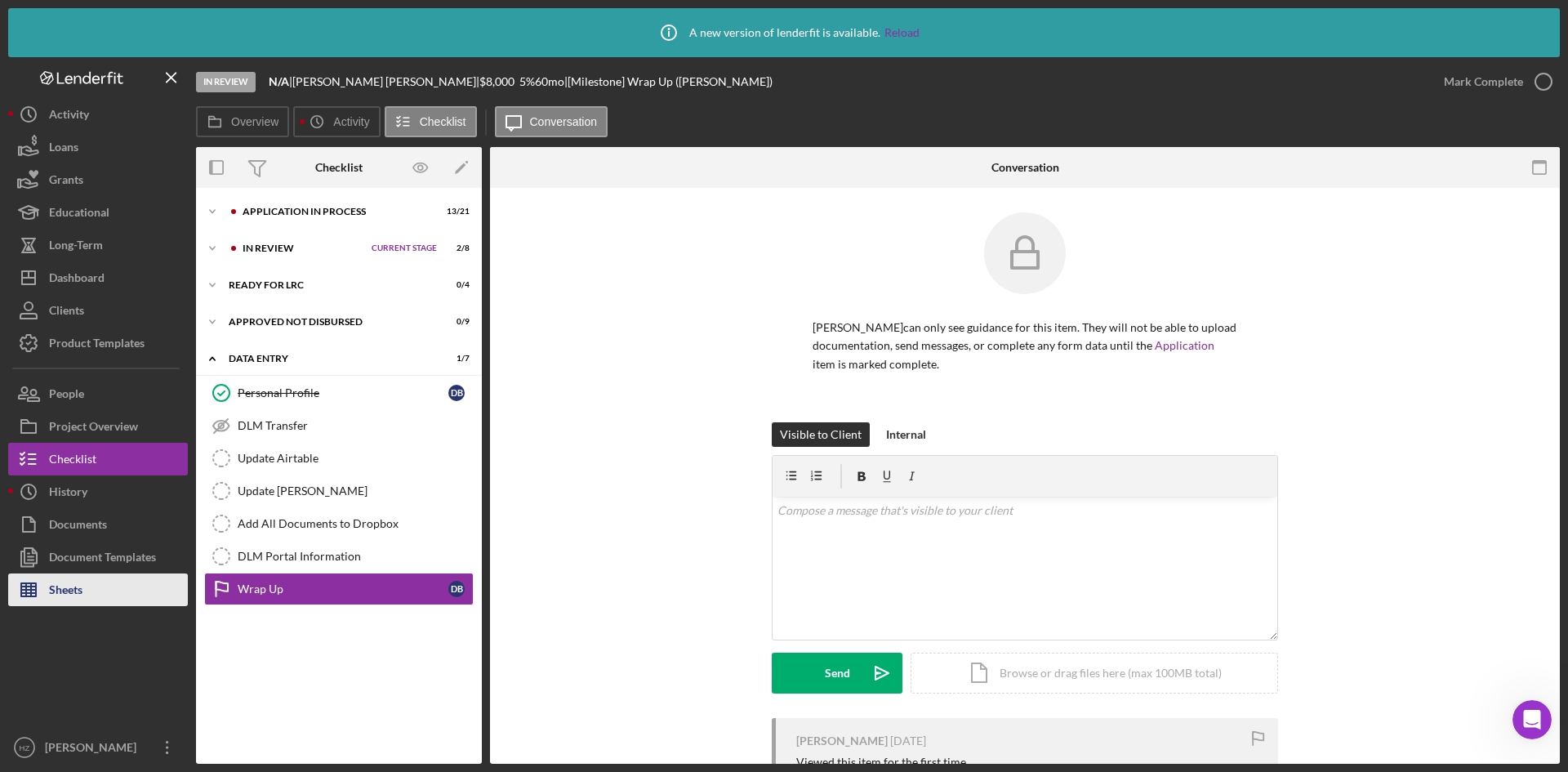
click at [72, 584] on div "Sheets" at bounding box center [66, 591] width 34 height 37
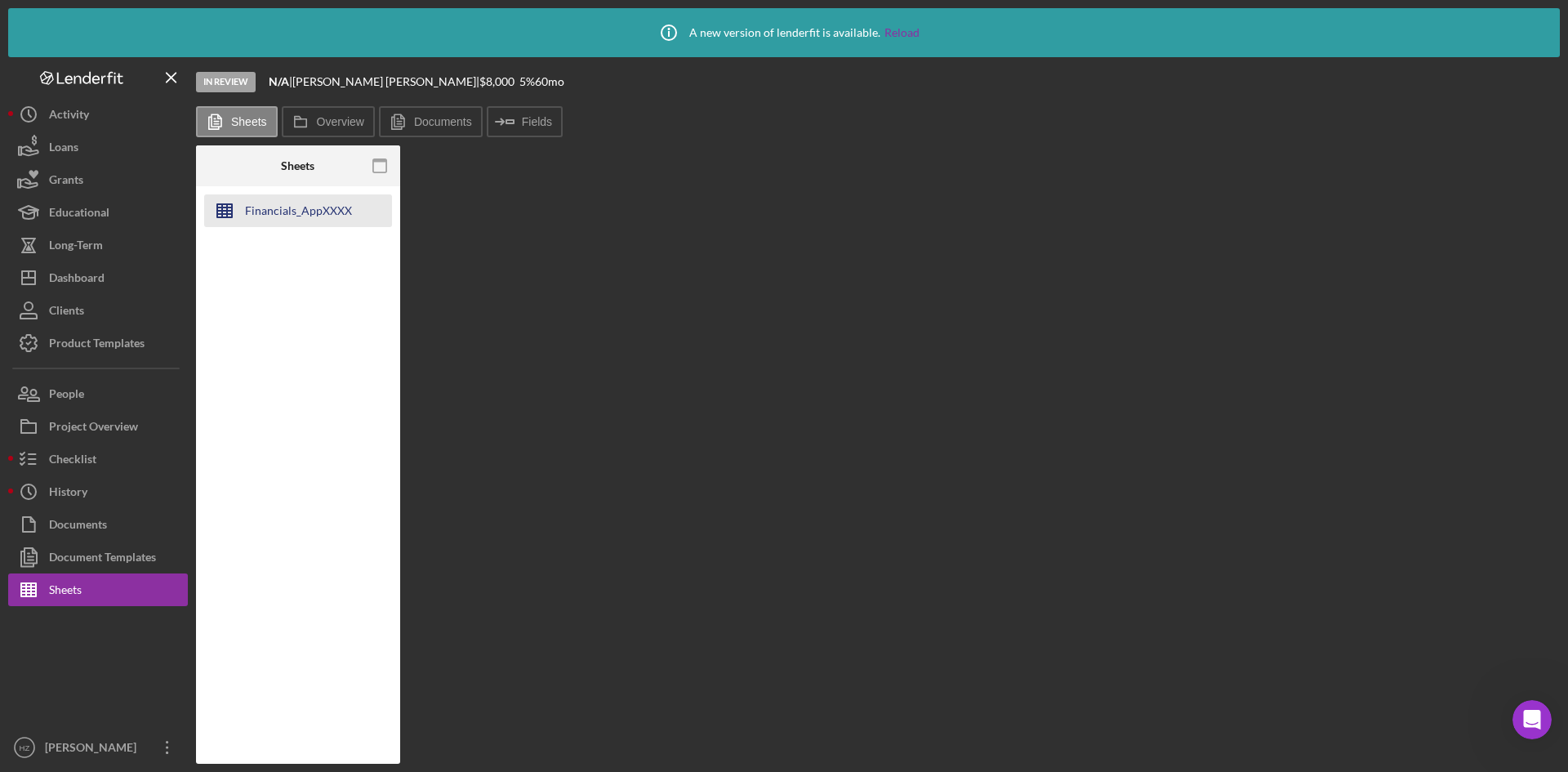
click at [341, 210] on div "Financials_AppXXXX" at bounding box center [298, 210] width 107 height 33
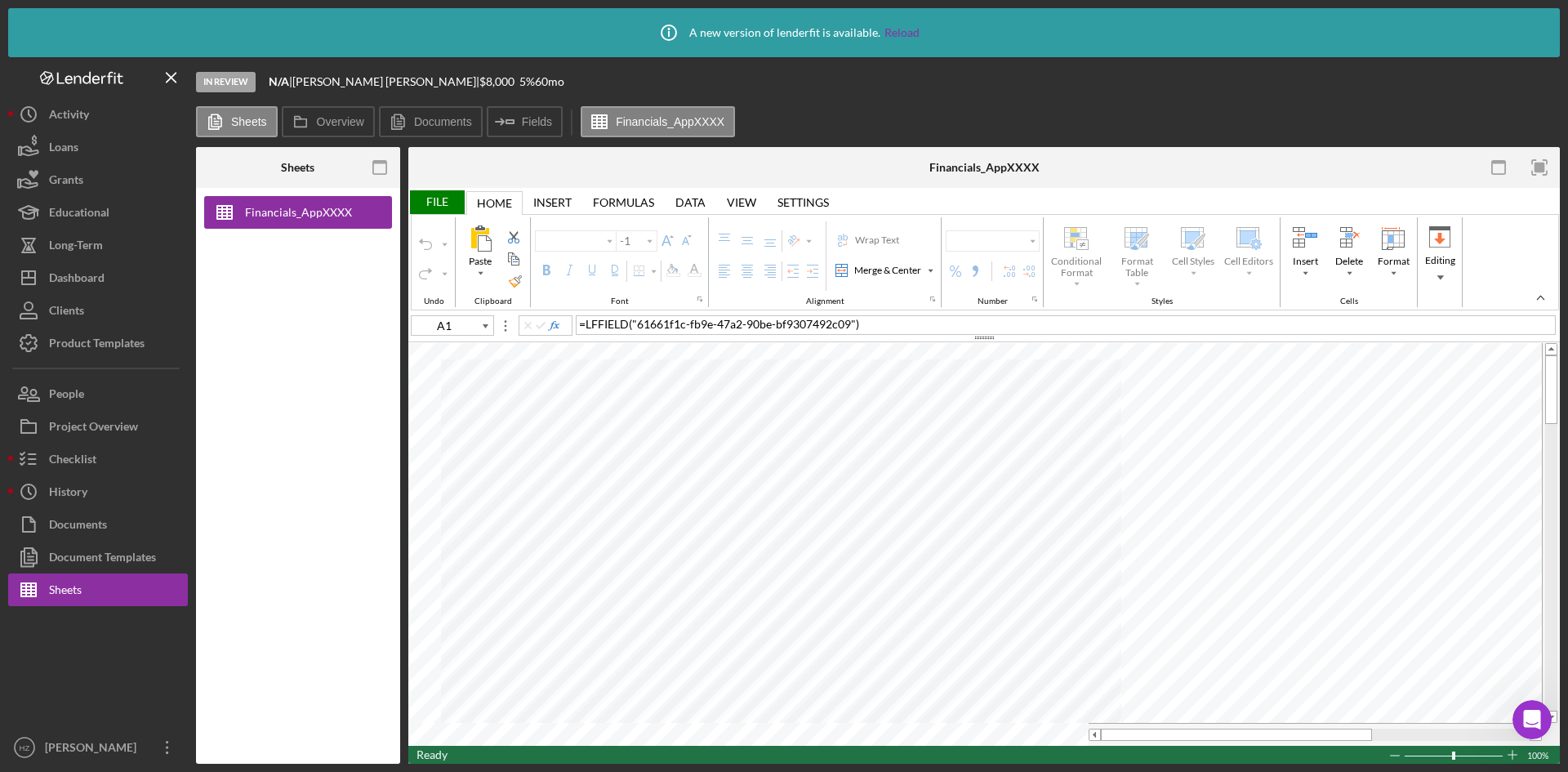
type input "F16"
type input "Arial"
type input "10"
type input "D17"
type input "Calibri"
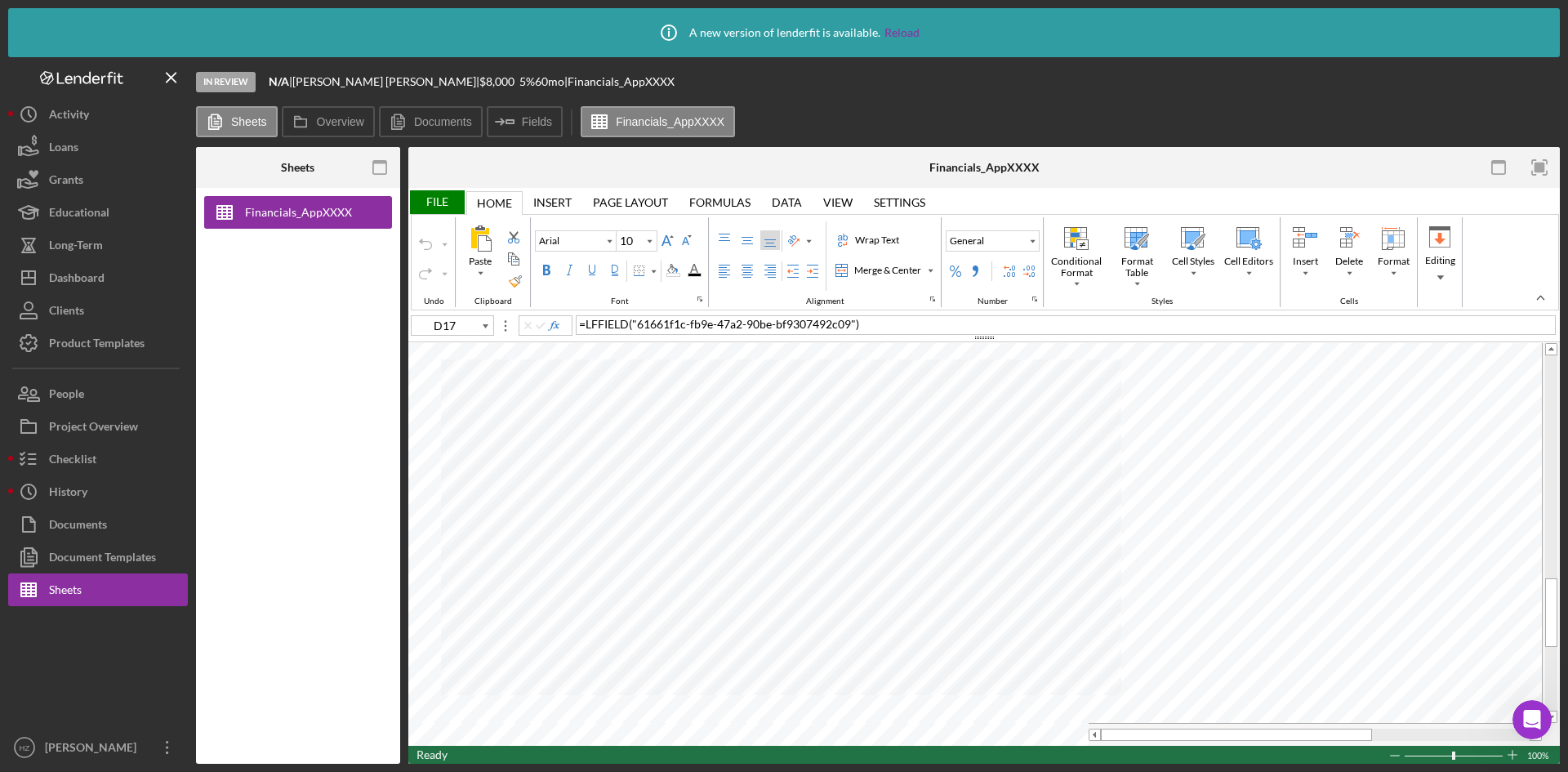
type input "11"
type input "F16"
type input "Arial"
type input "10"
type input "C18"
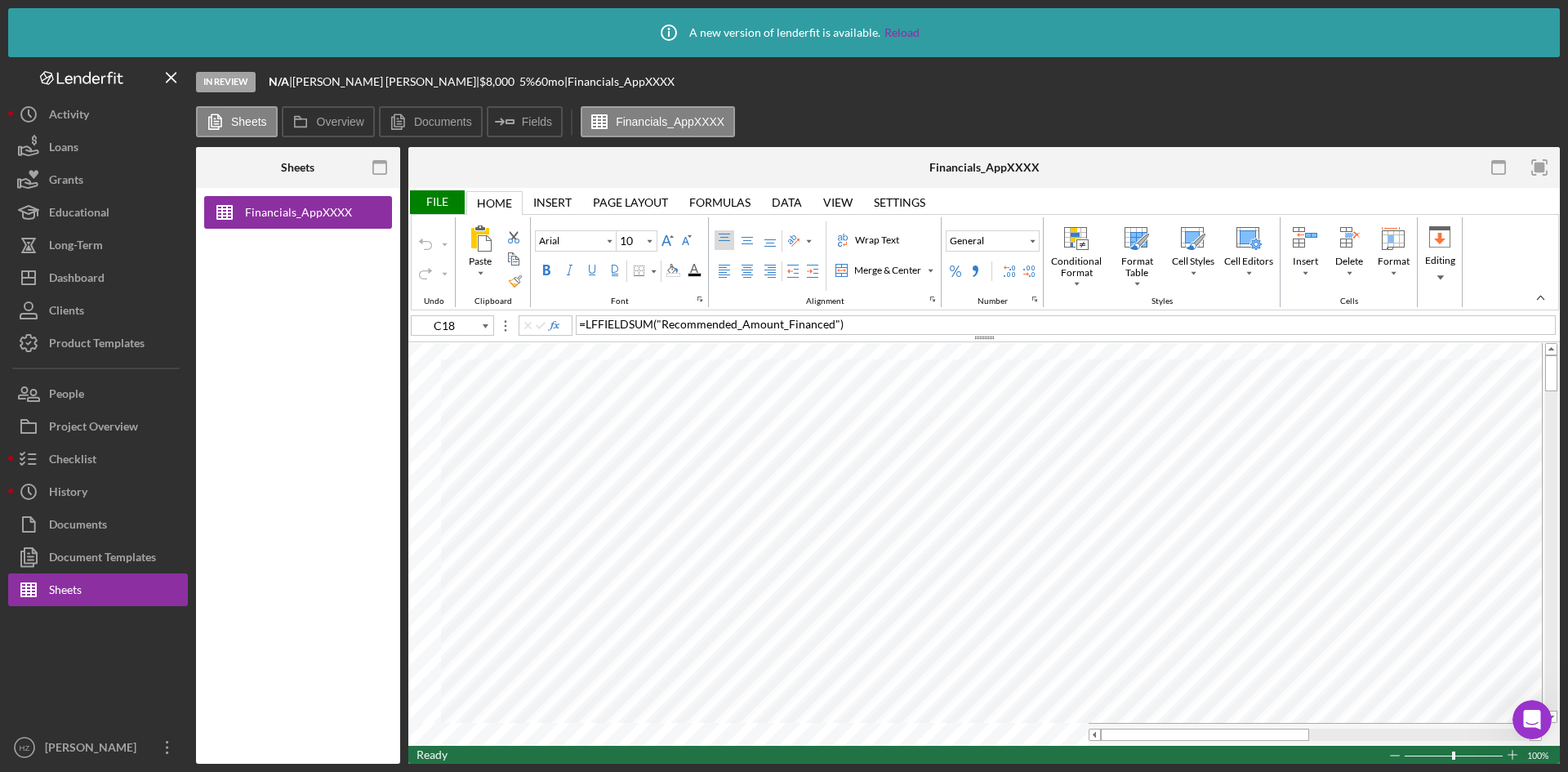
type input "11"
type input "B11"
type input "10"
type input "B11"
click at [74, 279] on div "Dashboard" at bounding box center [77, 279] width 55 height 37
